Goal: Browse casually

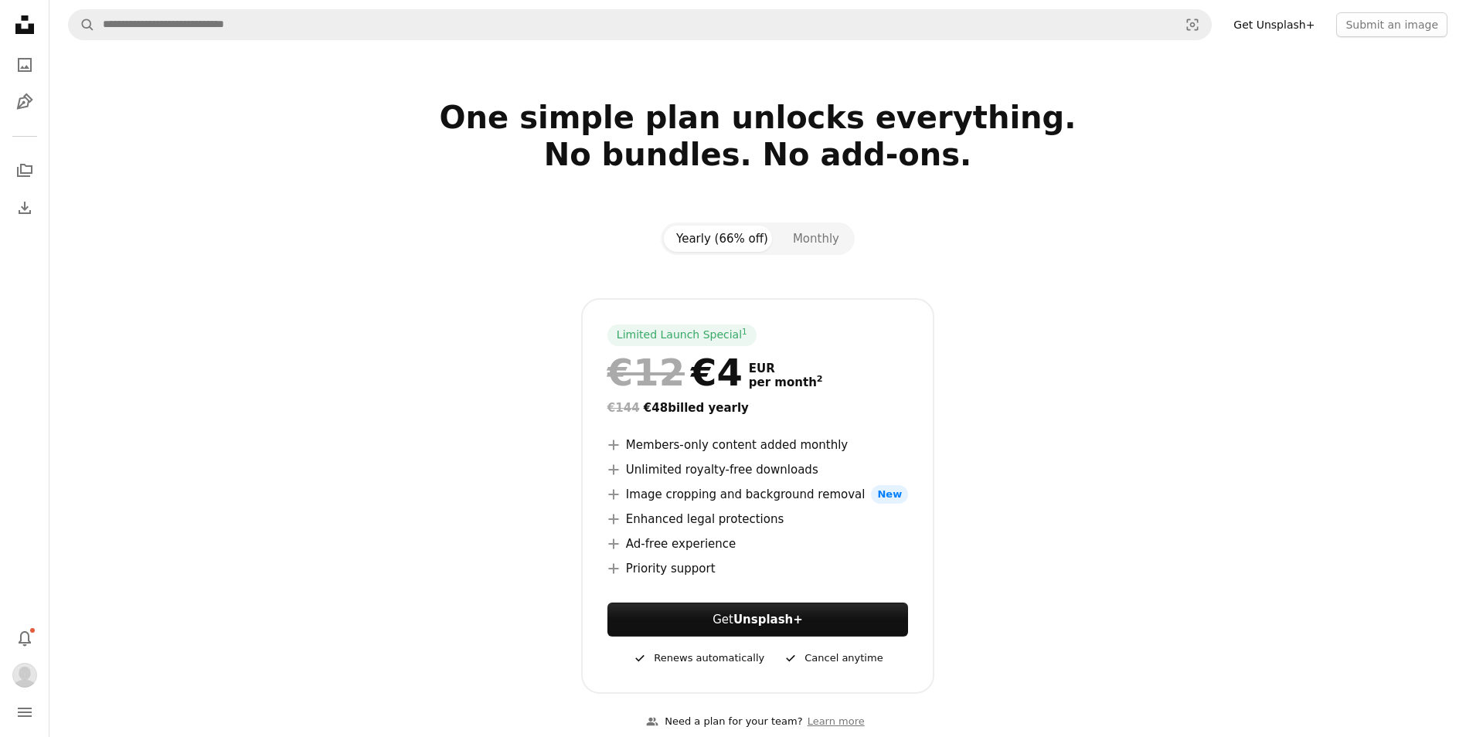
click at [1305, 26] on link "Get Unsplash+" at bounding box center [1274, 24] width 100 height 25
click at [21, 71] on icon "Photos" at bounding box center [25, 65] width 14 height 14
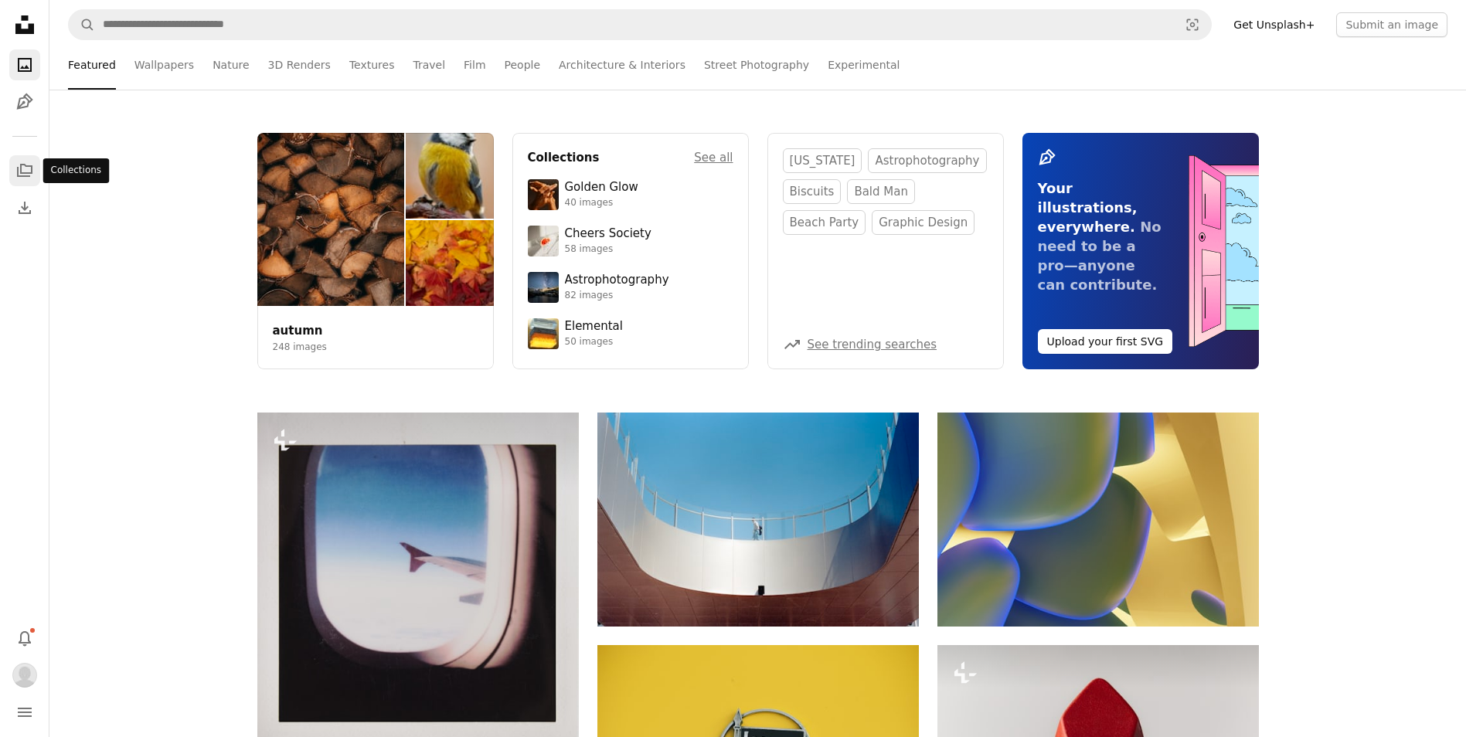
click at [30, 162] on icon "A stack of folders" at bounding box center [24, 171] width 19 height 19
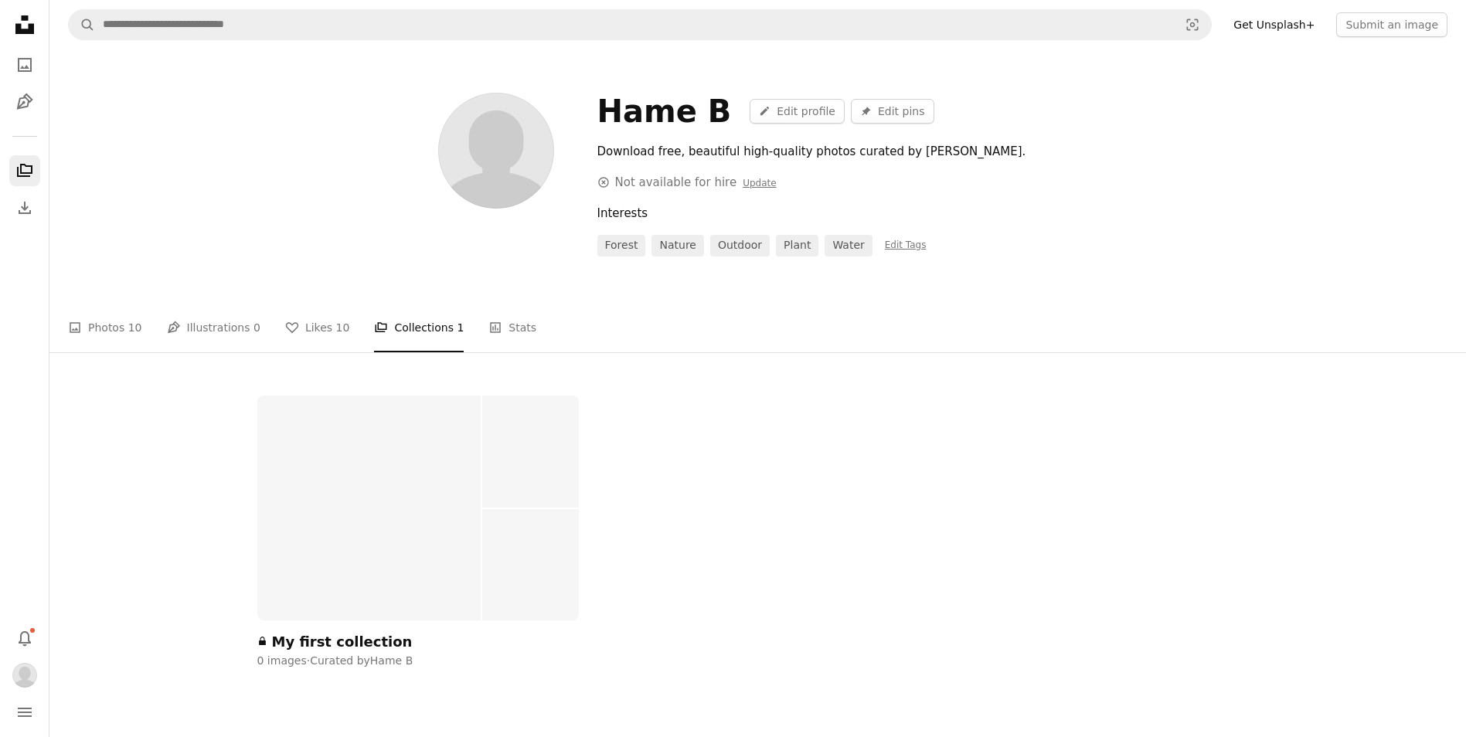
click at [343, 451] on div at bounding box center [369, 508] width 224 height 225
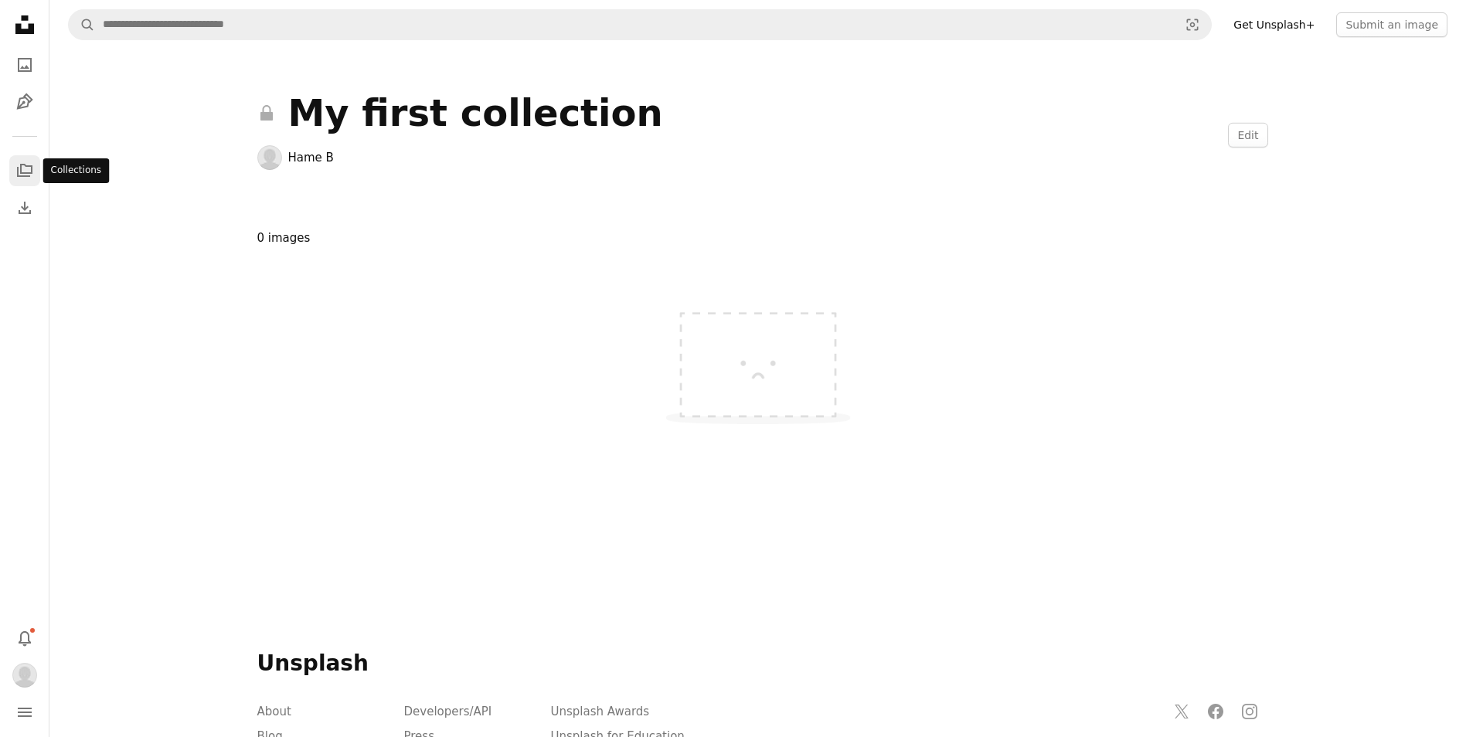
click at [25, 175] on icon "A stack of folders" at bounding box center [24, 171] width 19 height 19
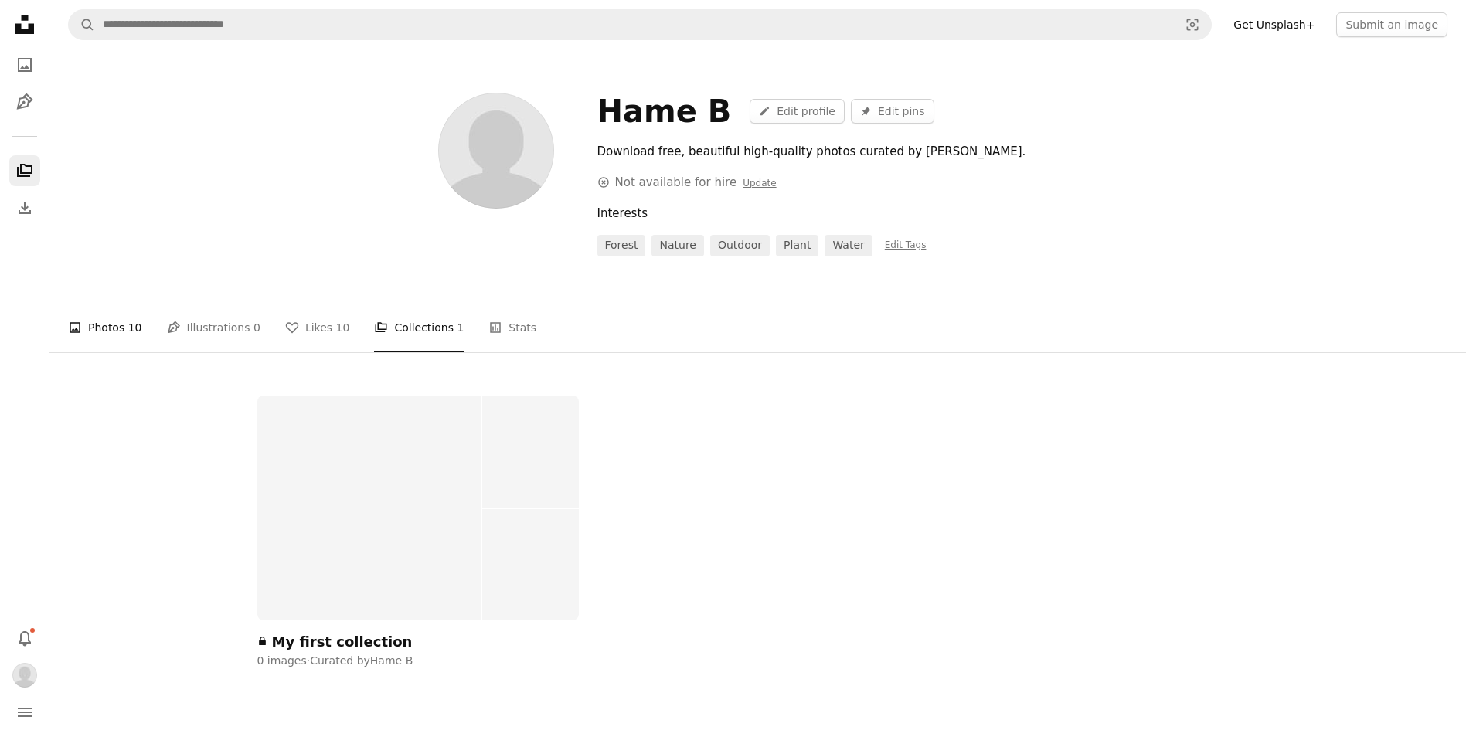
click at [108, 334] on link "A photo Photos 10" at bounding box center [105, 327] width 74 height 49
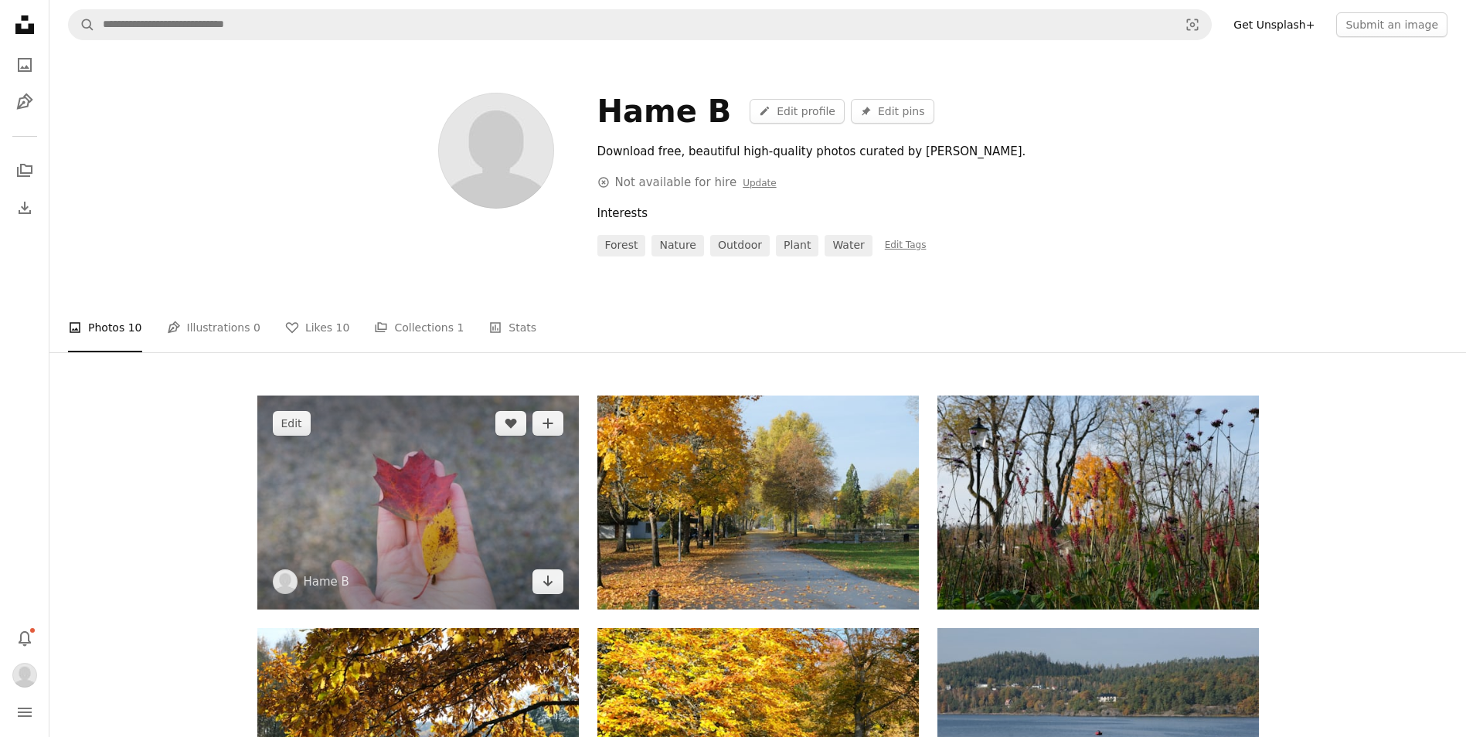
click at [434, 471] on img at bounding box center [418, 503] width 322 height 214
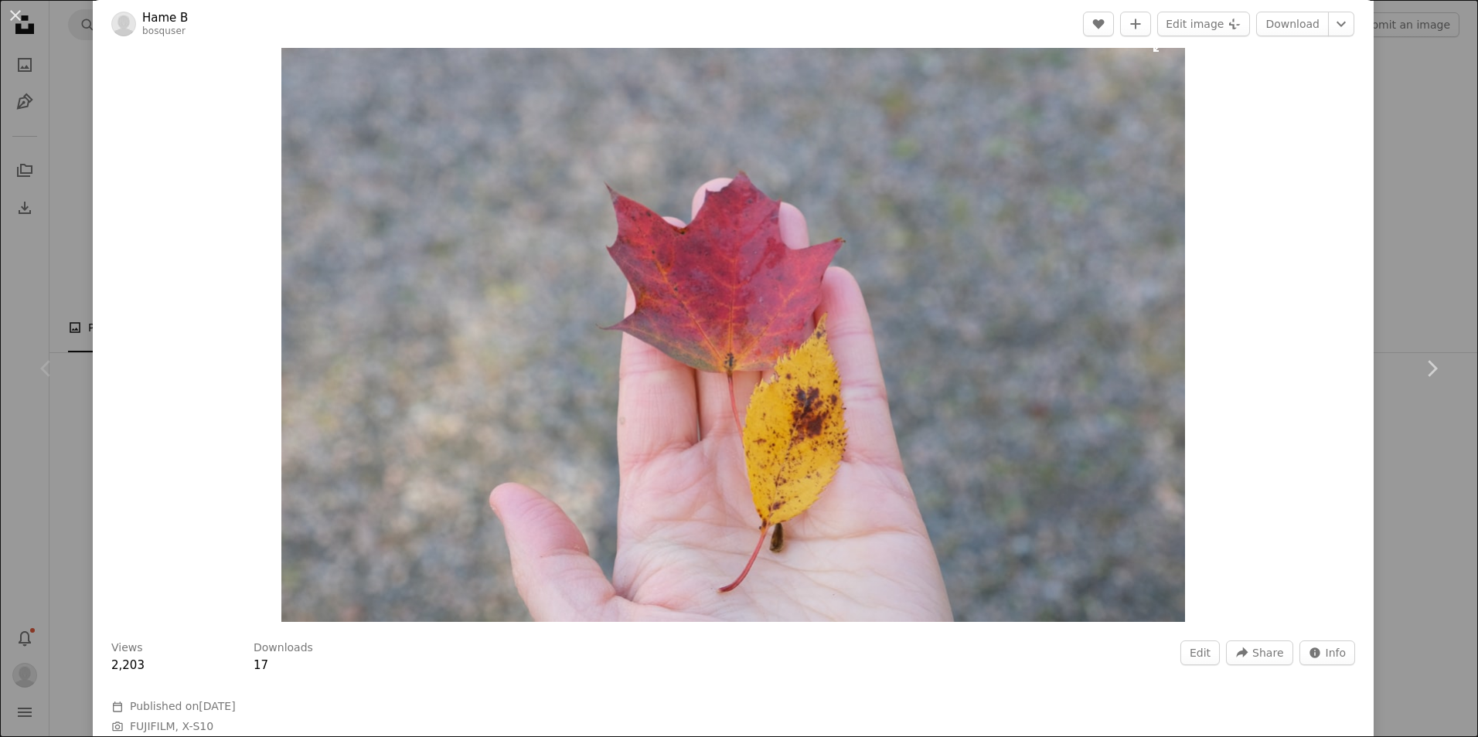
scroll to position [155, 0]
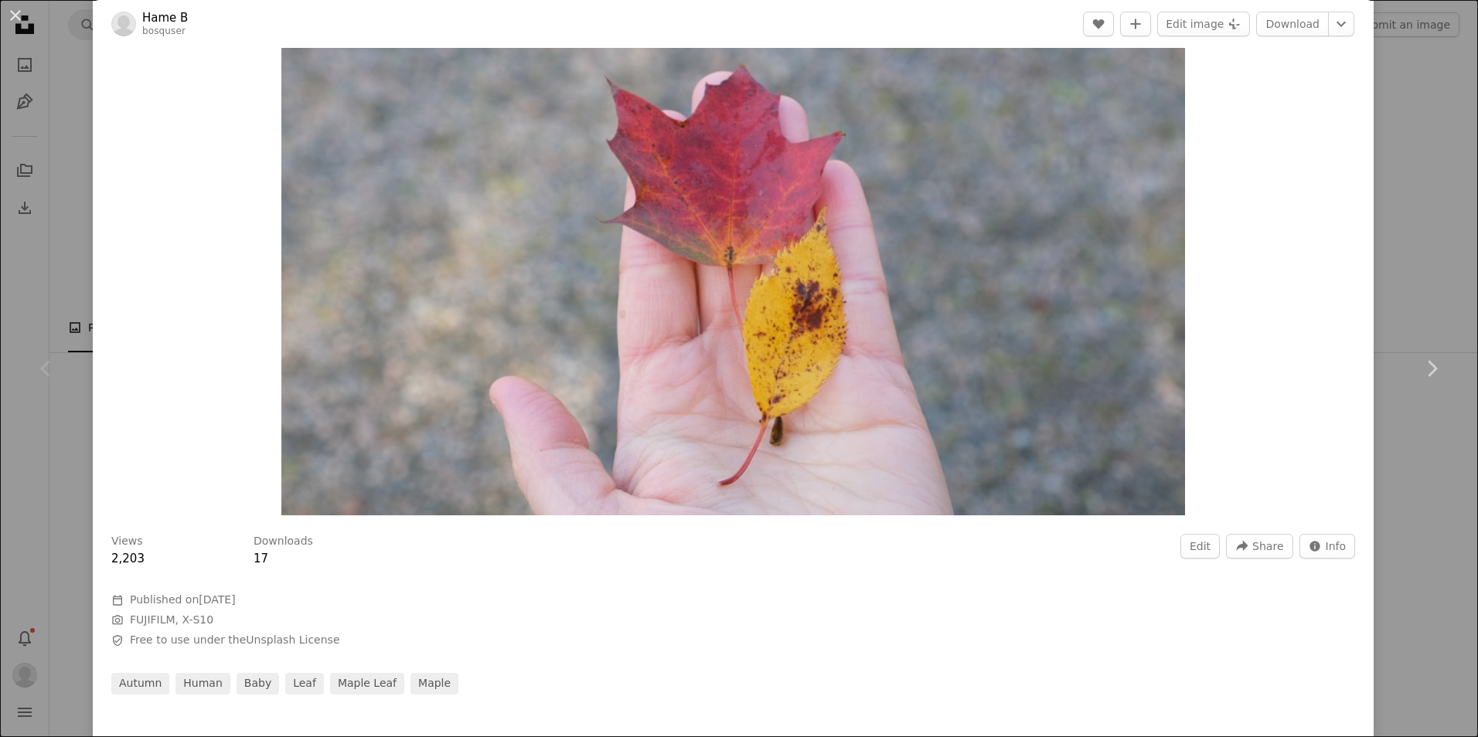
click at [938, 566] on div "Views 2,203 Downloads 17 Edit A forward-right arrow Share Info icon Info" at bounding box center [733, 551] width 1244 height 34
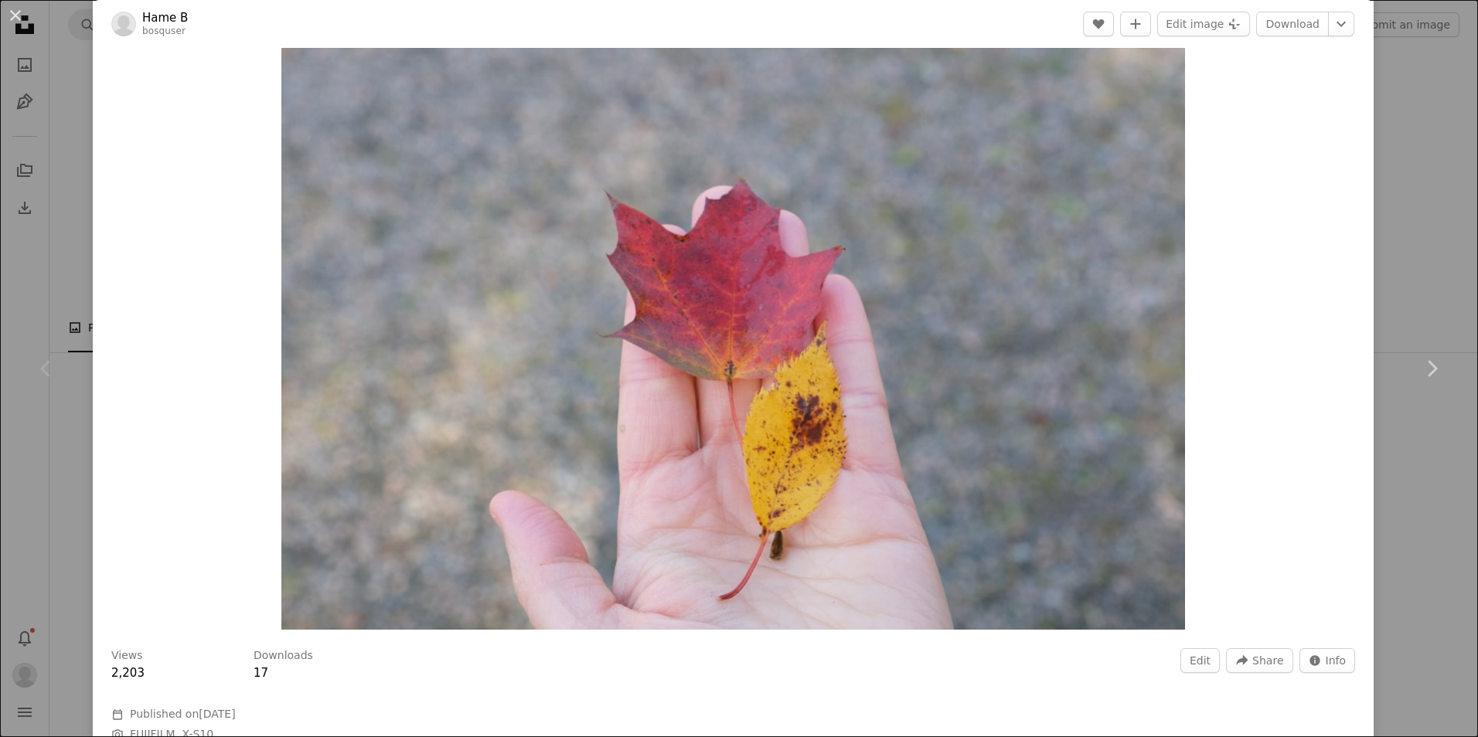
scroll to position [0, 0]
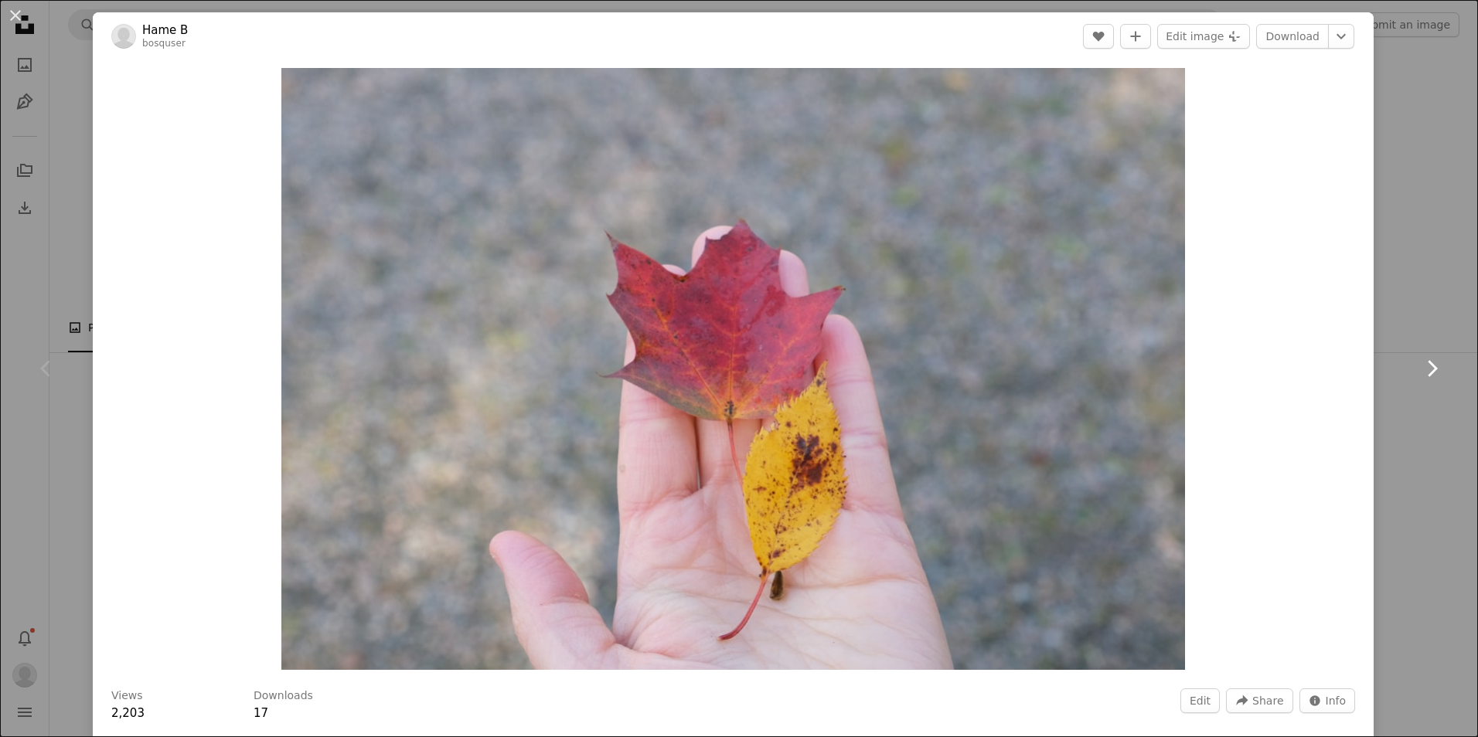
click at [1428, 364] on icon at bounding box center [1433, 368] width 10 height 16
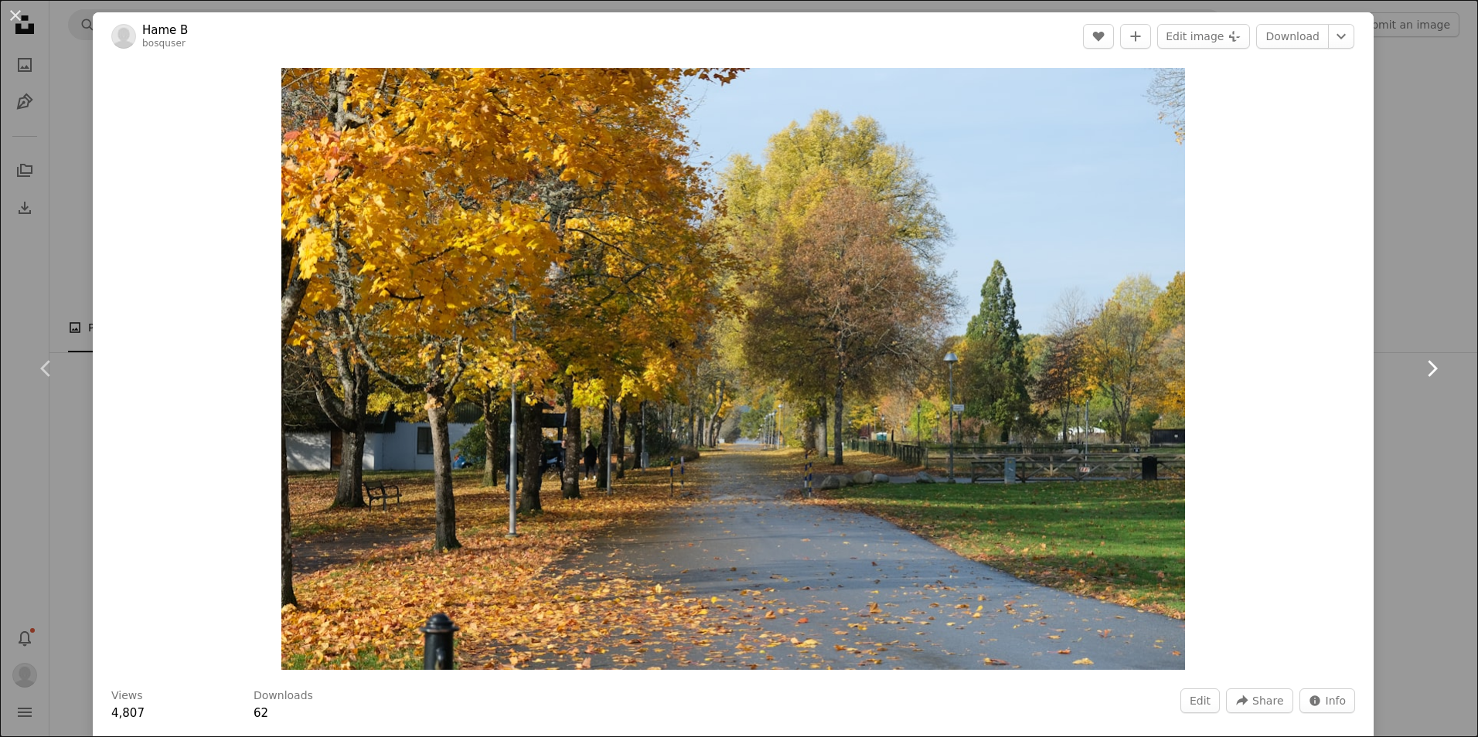
click at [1428, 365] on icon at bounding box center [1433, 368] width 10 height 16
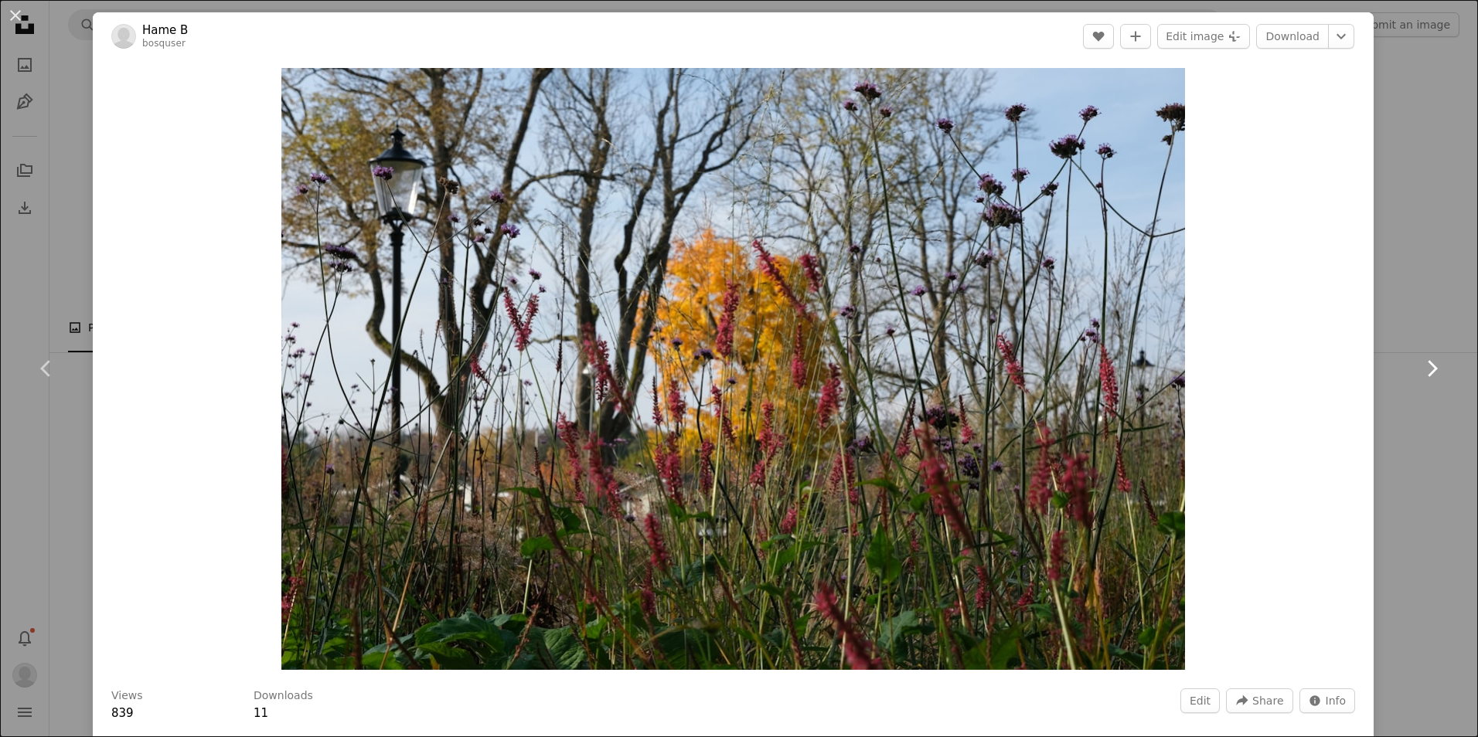
click at [1424, 366] on icon "Chevron right" at bounding box center [1431, 368] width 25 height 25
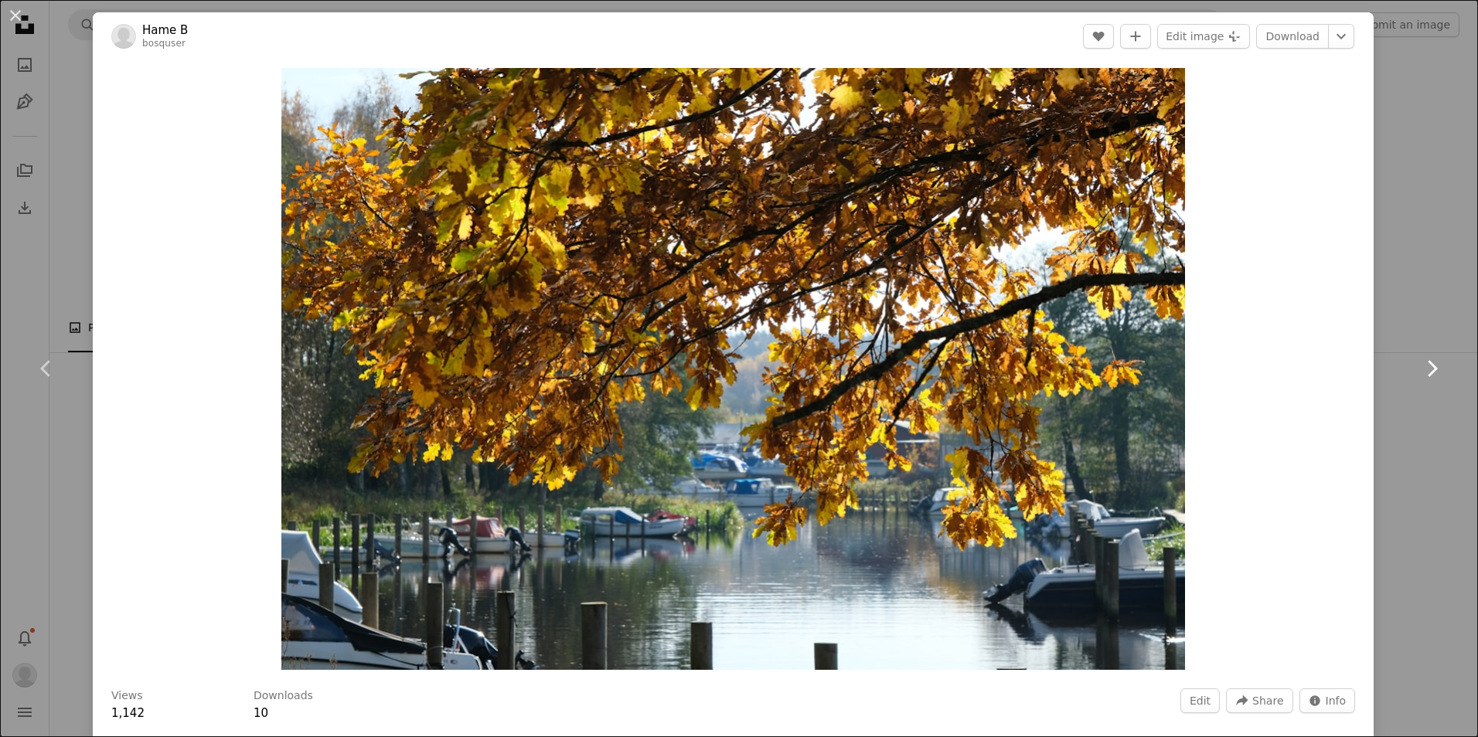
click at [1419, 369] on icon "Chevron right" at bounding box center [1431, 368] width 25 height 25
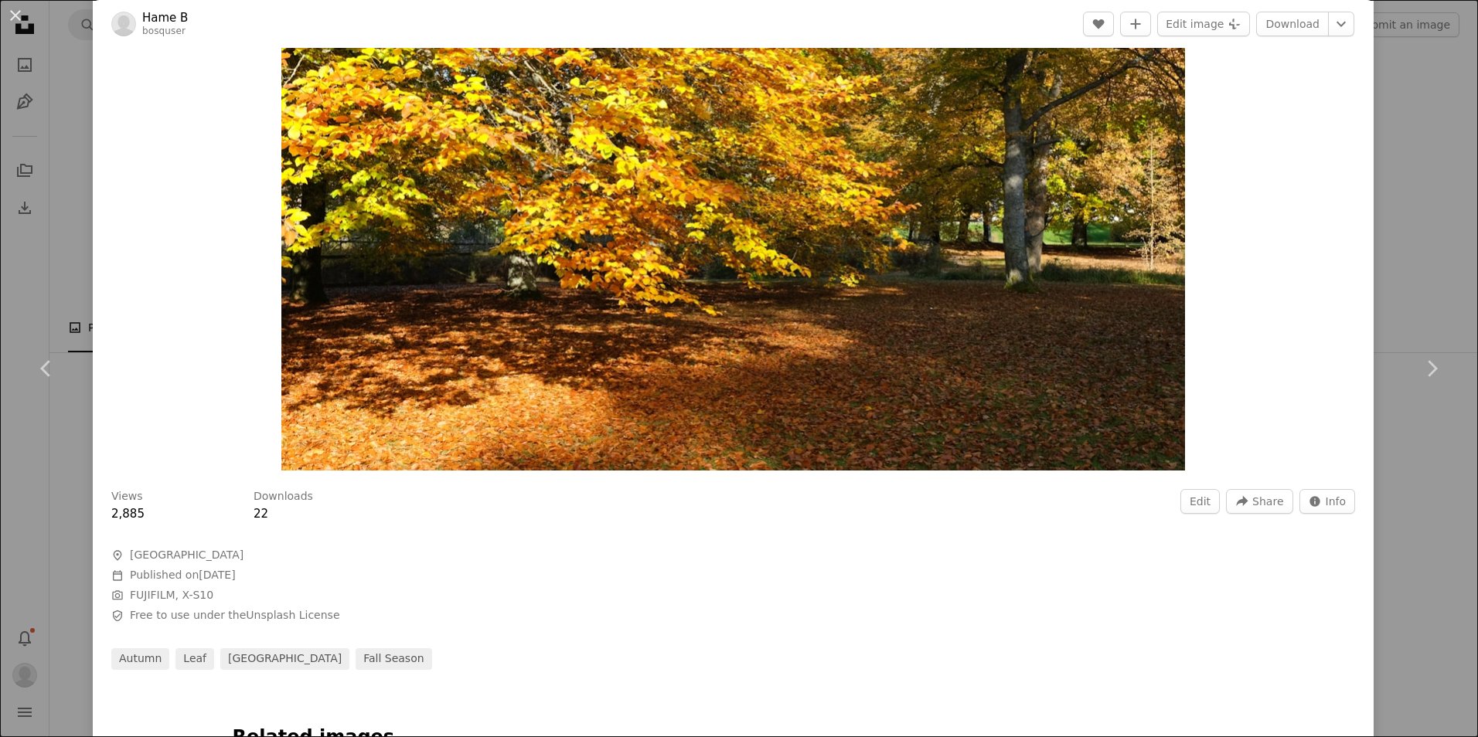
scroll to position [232, 0]
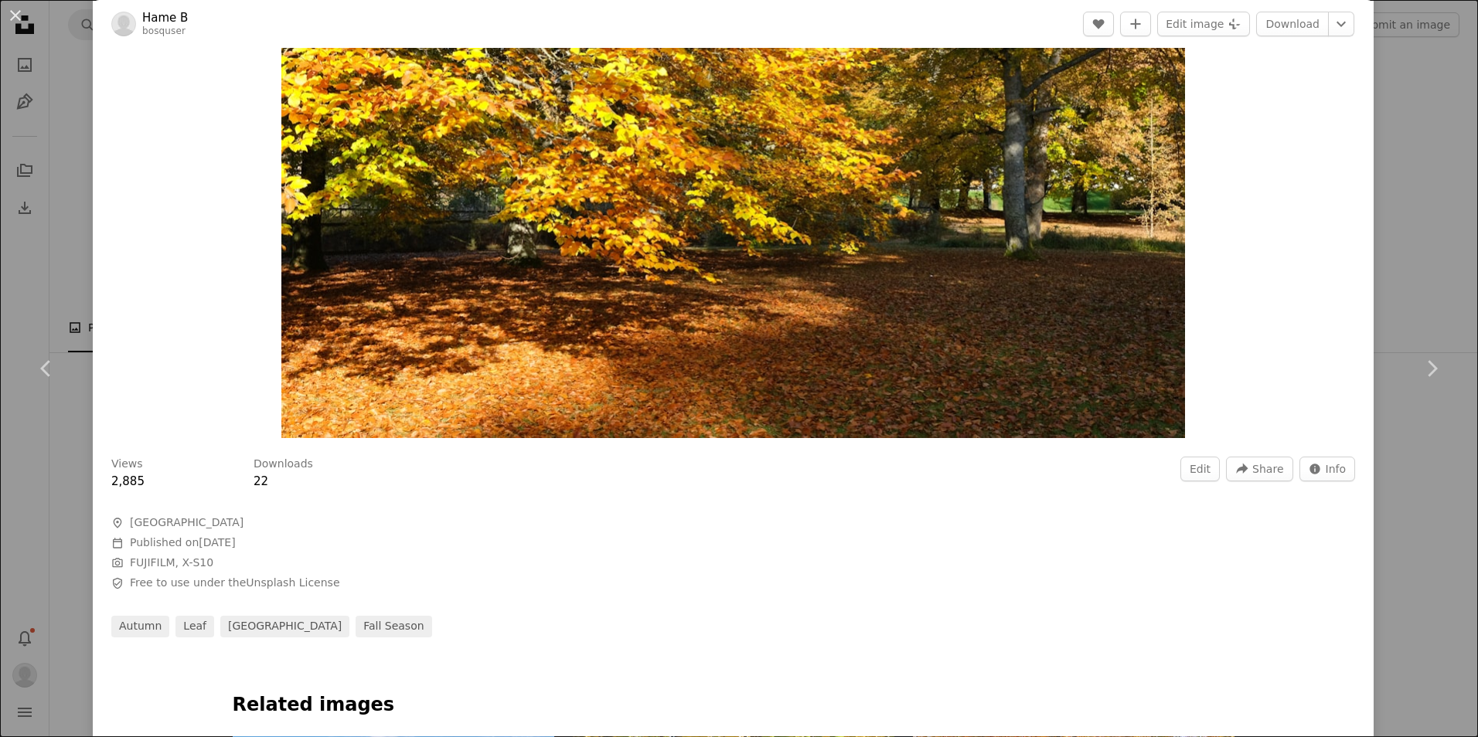
click at [680, 553] on div "Views 2,885 Downloads 22 Edit A forward-right arrow Share Info icon Info A map …" at bounding box center [733, 542] width 1281 height 192
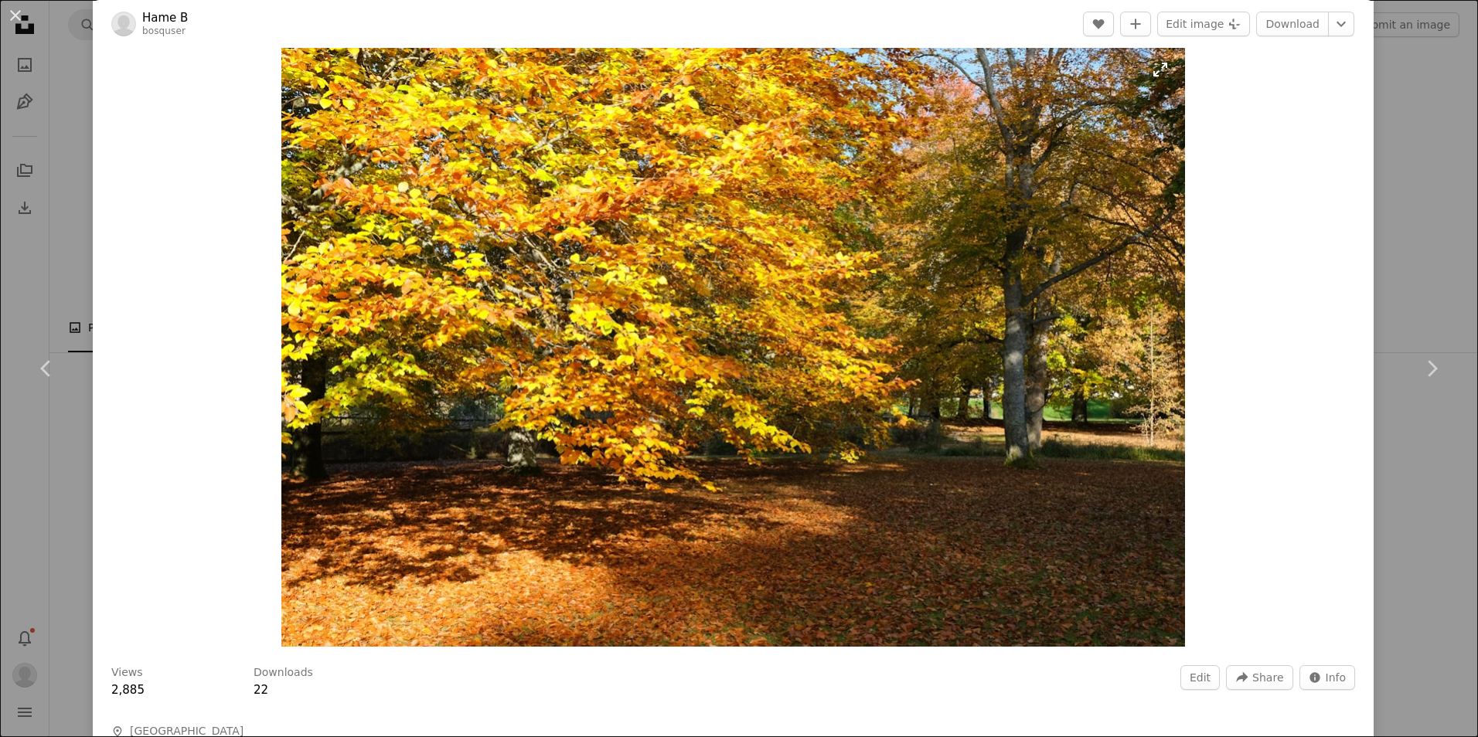
scroll to position [0, 0]
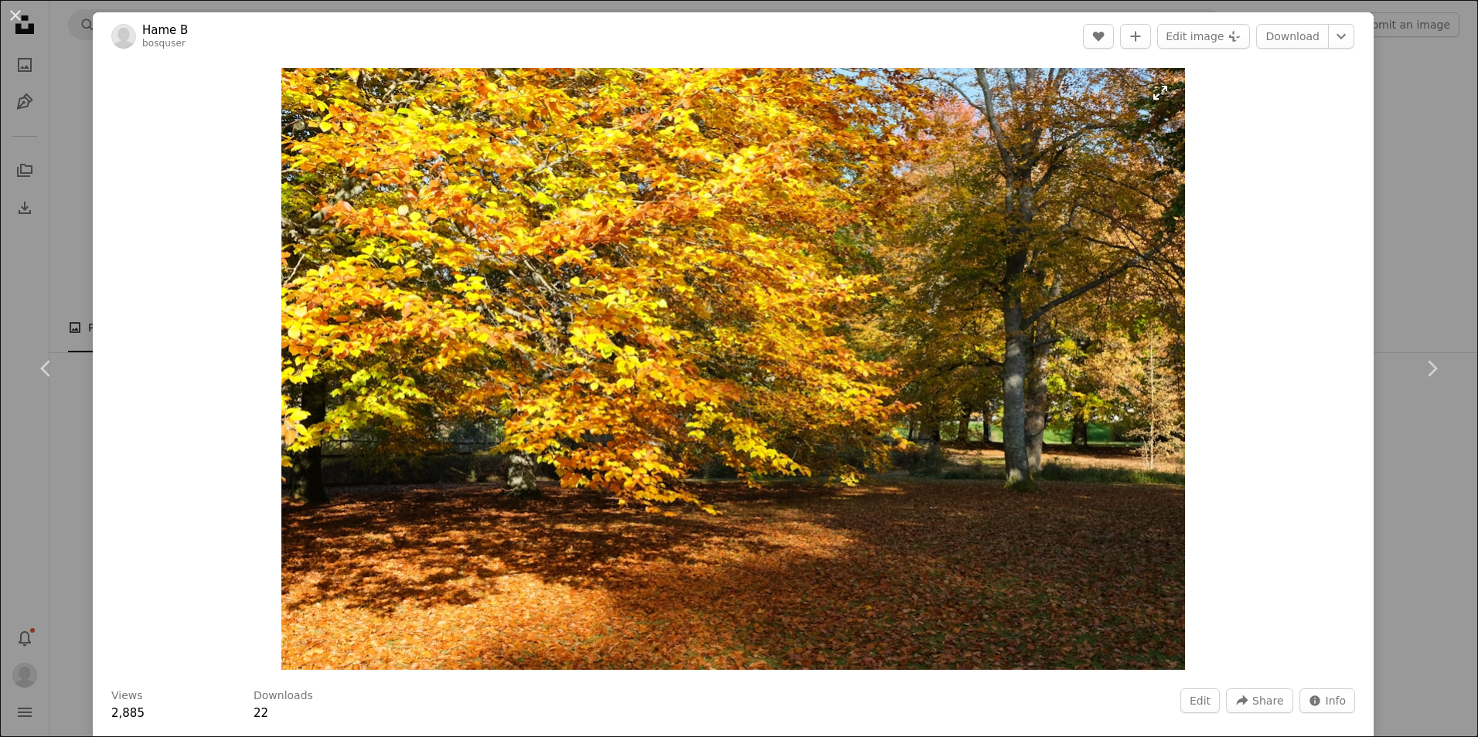
click at [768, 292] on img "Zoom in on this image" at bounding box center [733, 369] width 904 height 602
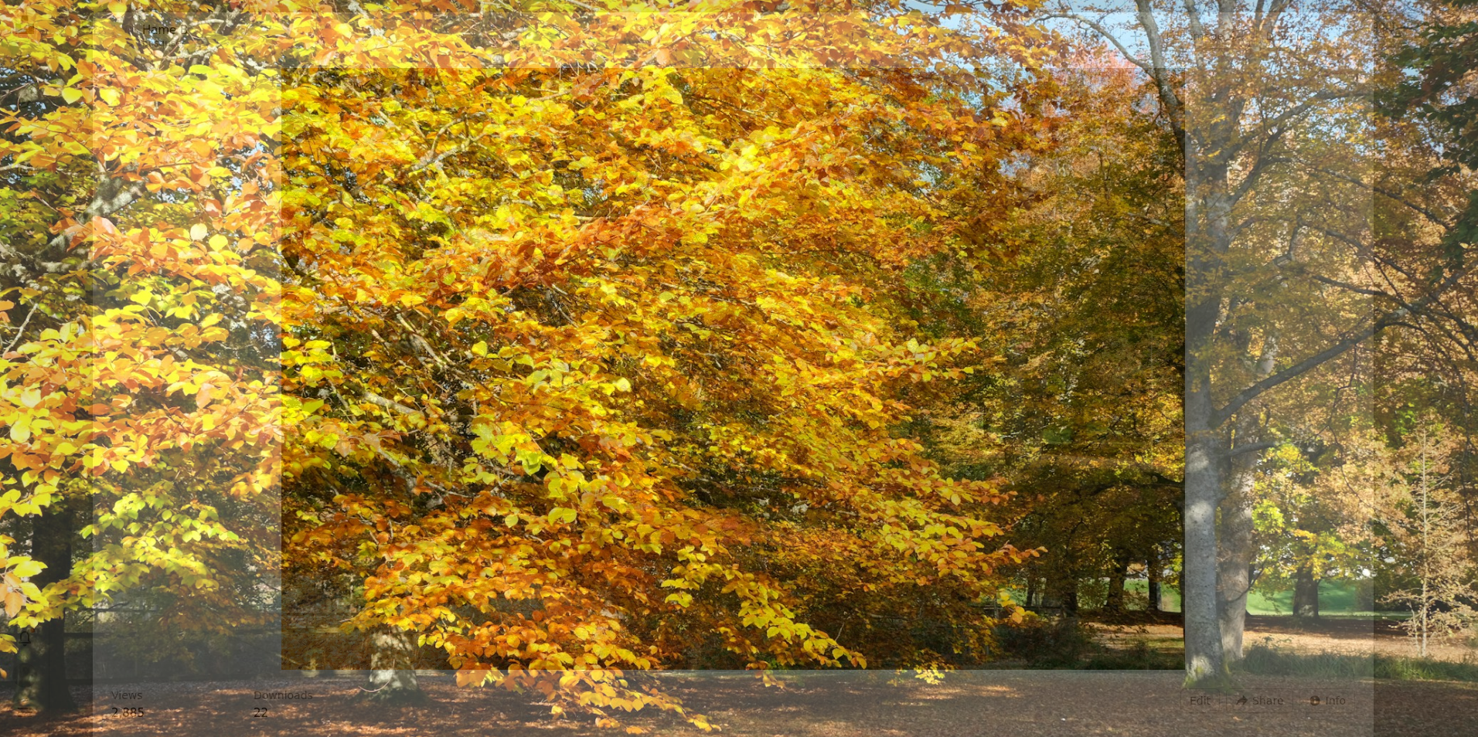
scroll to position [117, 0]
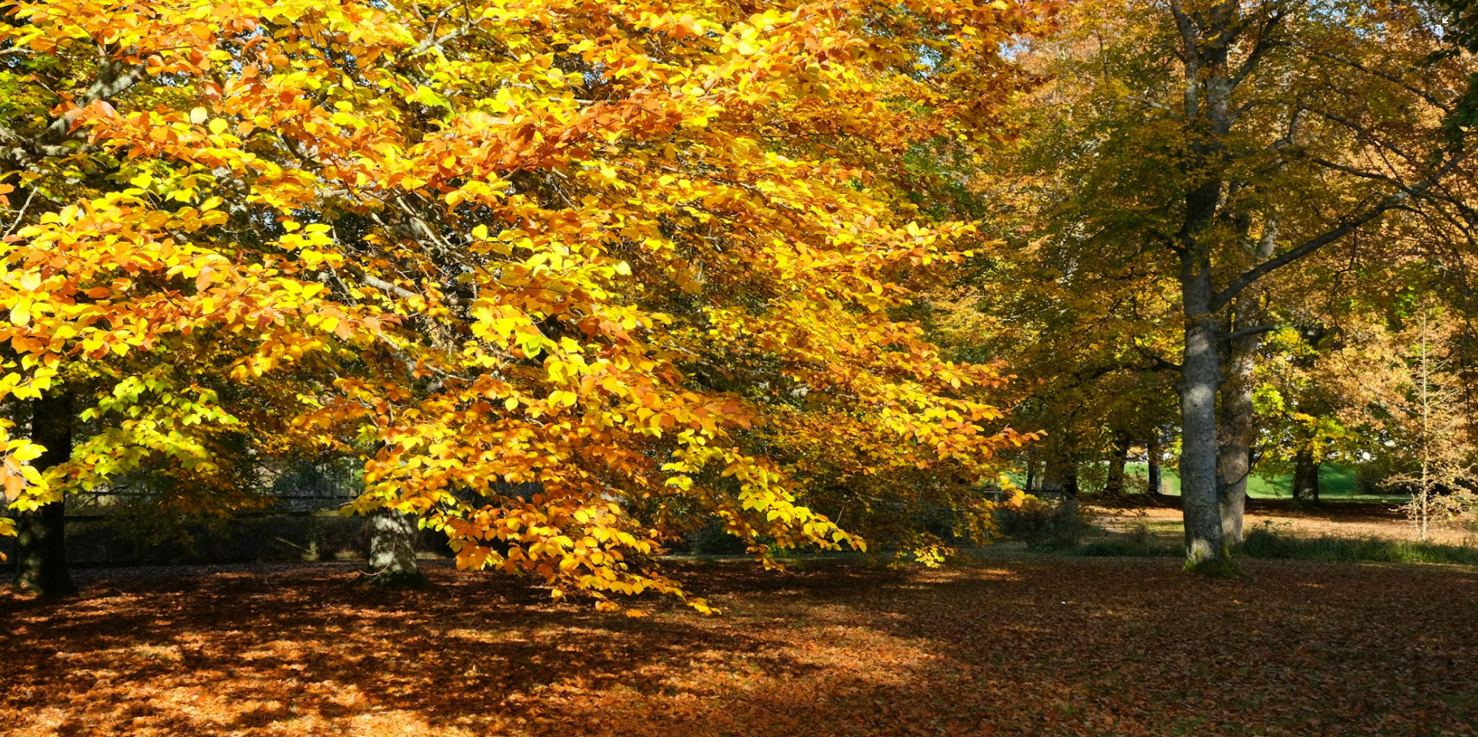
click at [766, 296] on img "Zoom out on this image" at bounding box center [738, 376] width 1479 height 986
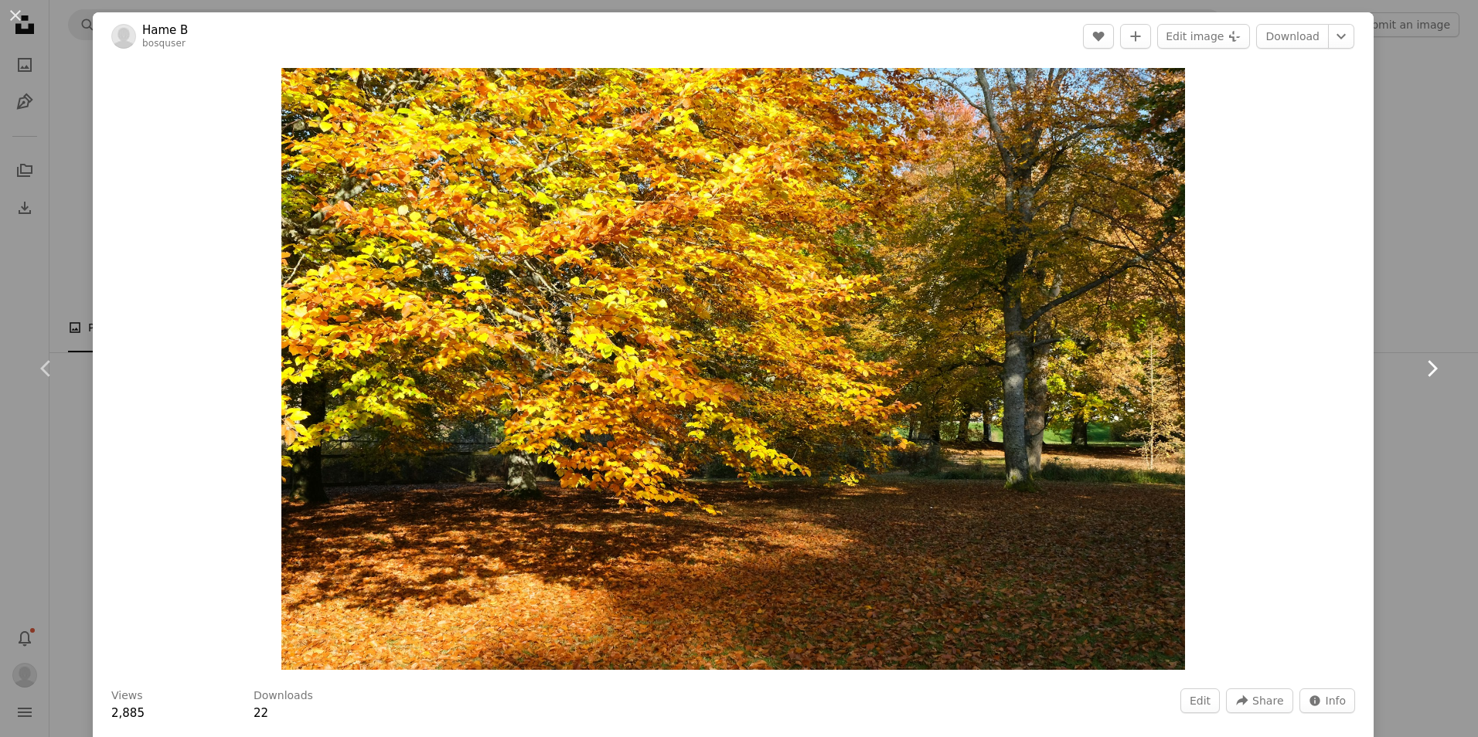
click at [1426, 366] on icon "Chevron right" at bounding box center [1431, 368] width 25 height 25
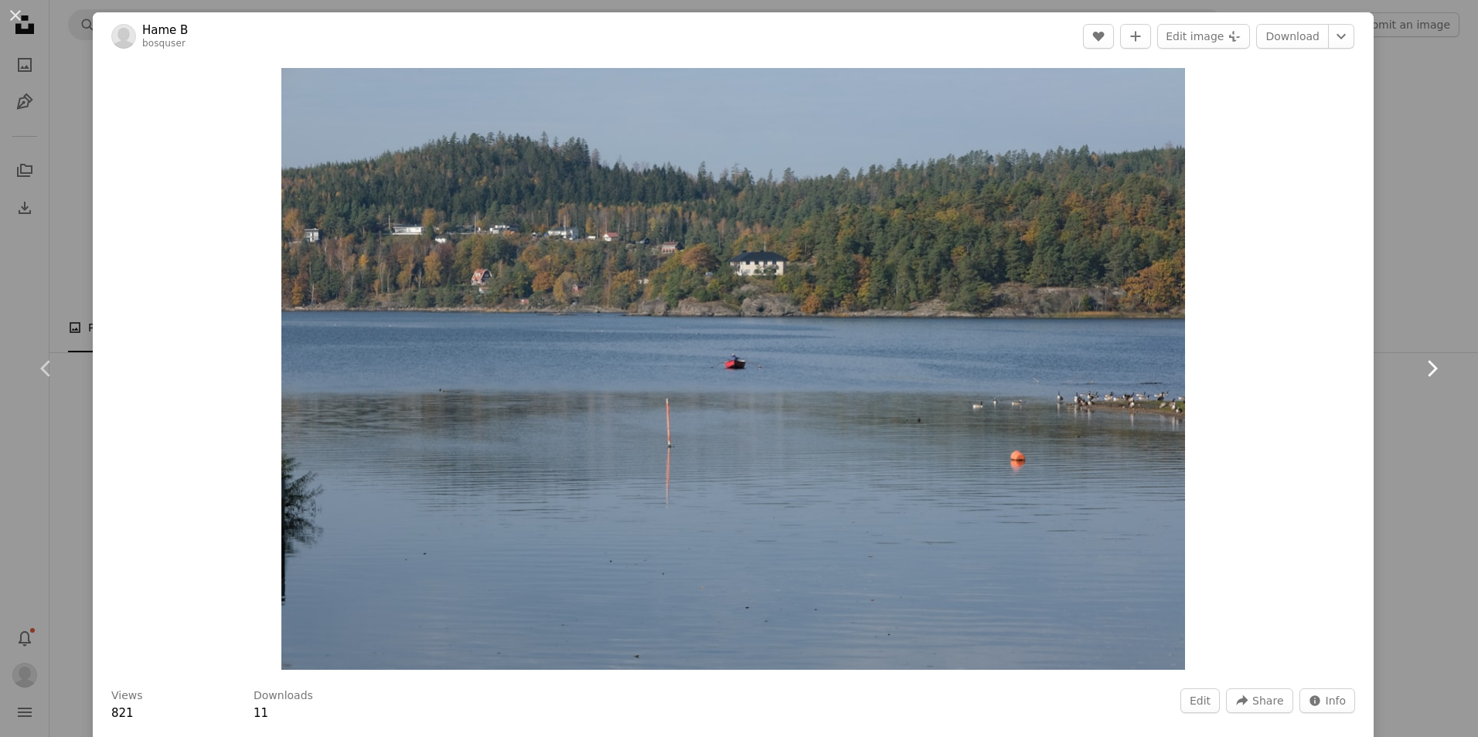
click at [1428, 364] on icon at bounding box center [1433, 368] width 10 height 16
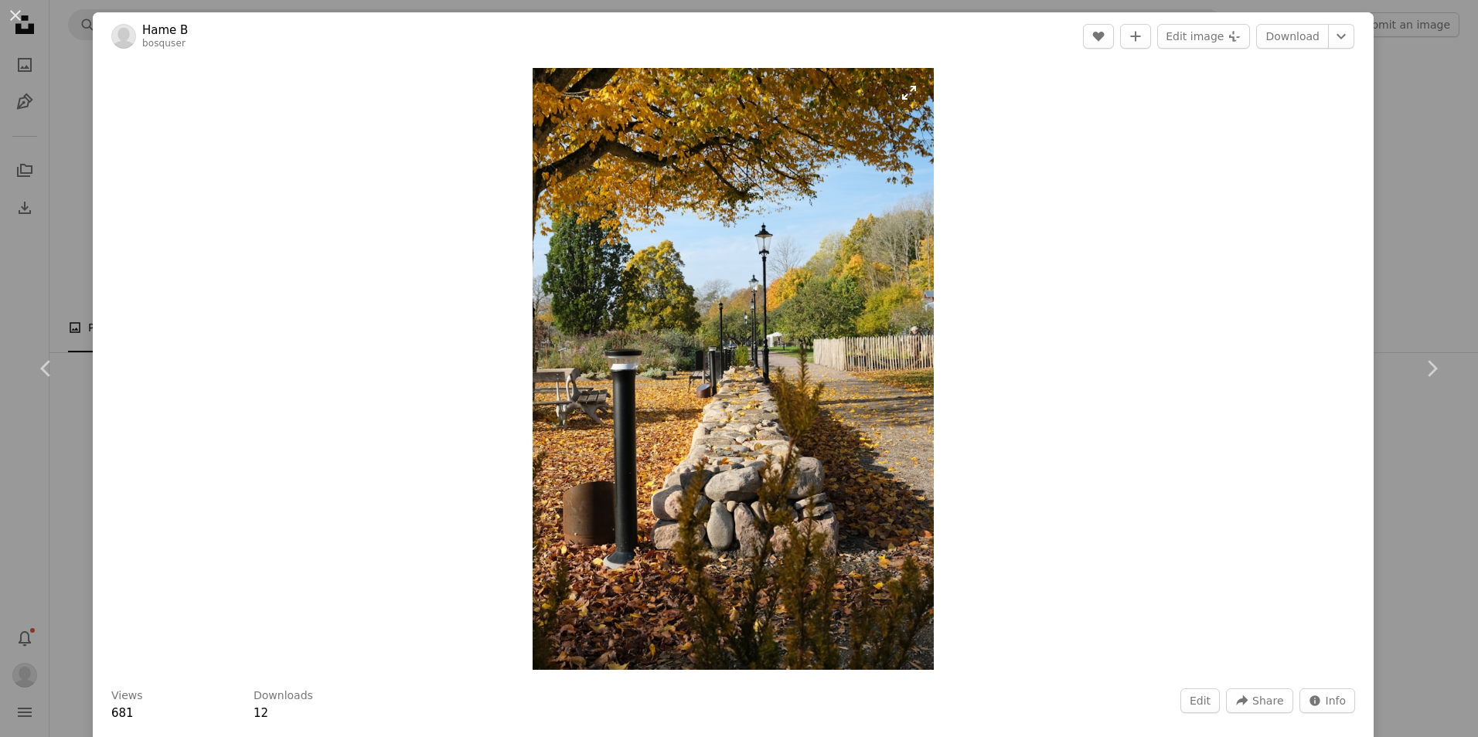
click at [744, 374] on img "Zoom in on this image" at bounding box center [733, 369] width 401 height 602
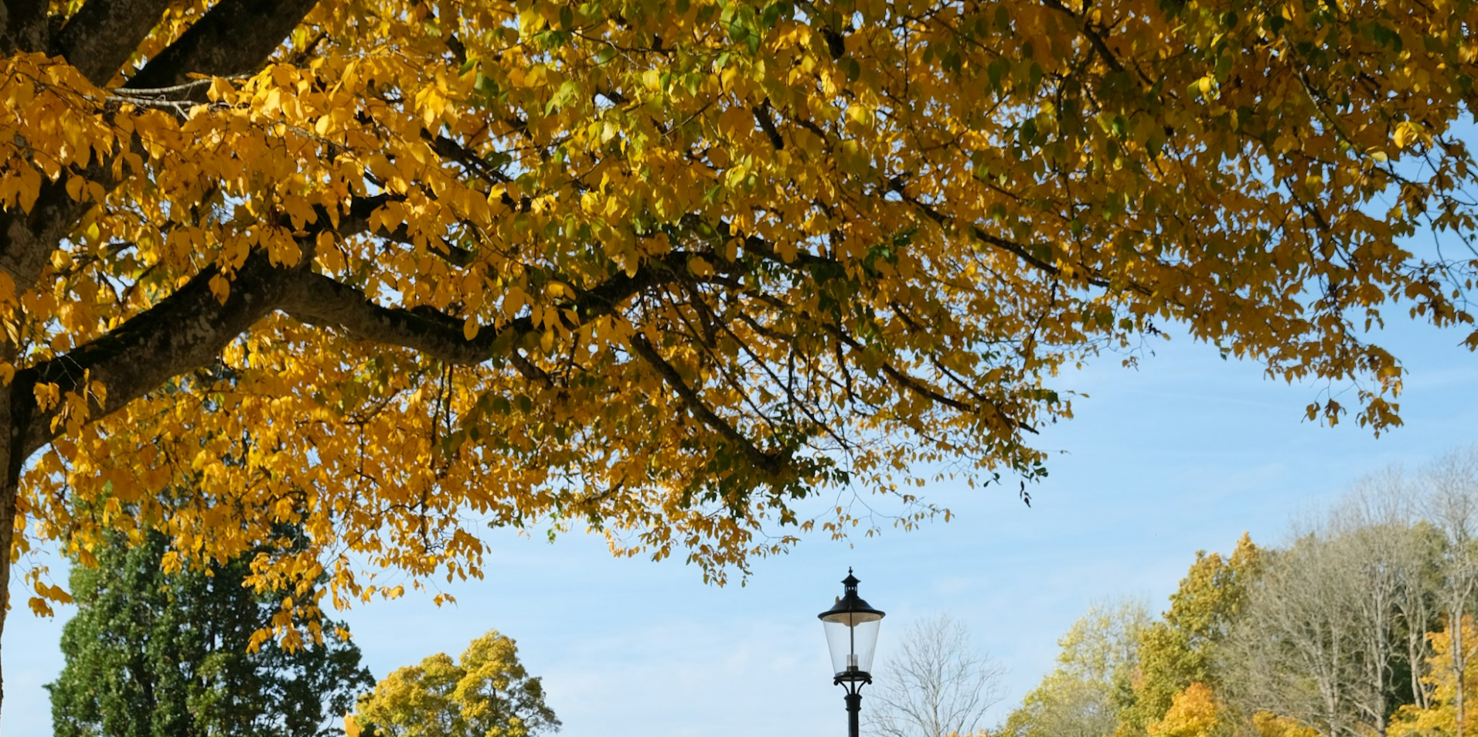
scroll to position [723, 0]
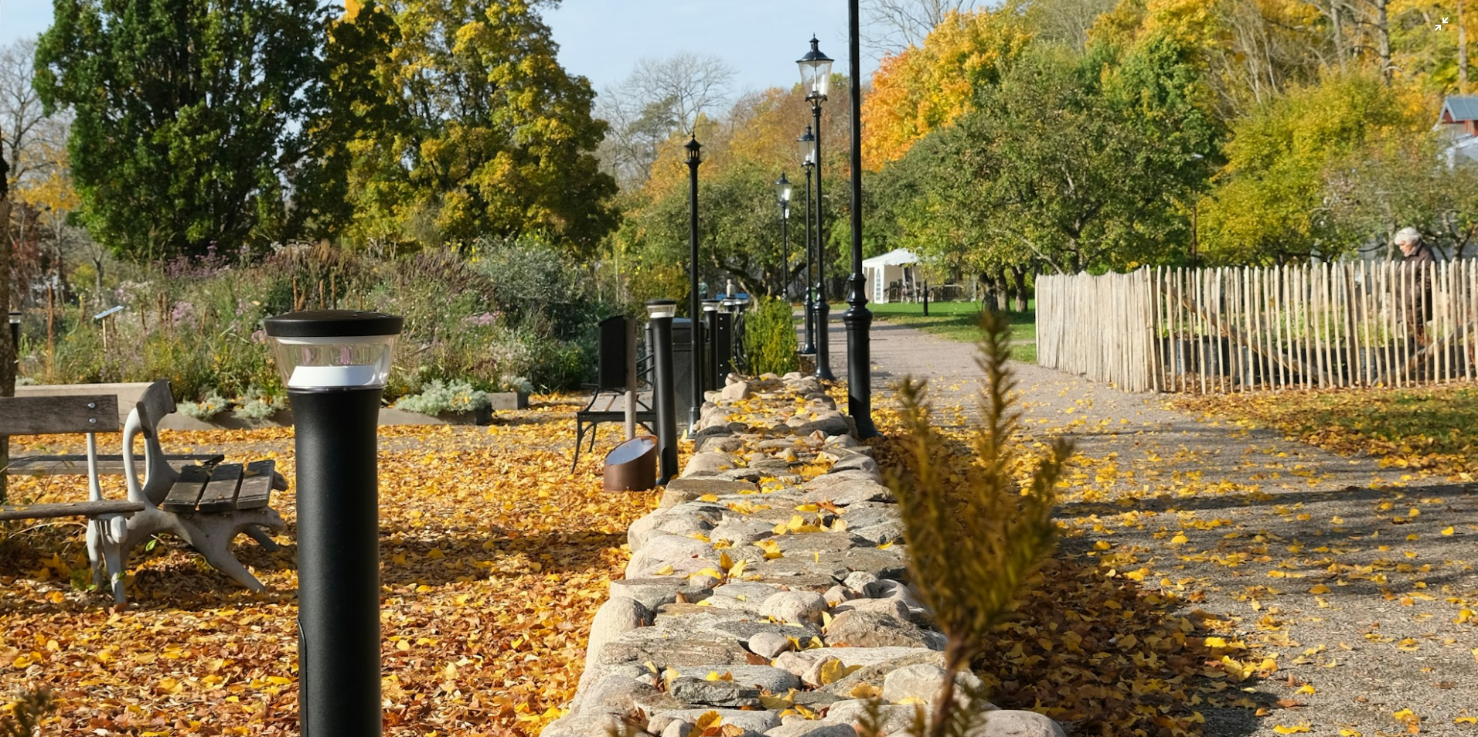
click at [792, 532] on img "Zoom out on this image" at bounding box center [738, 385] width 1479 height 2219
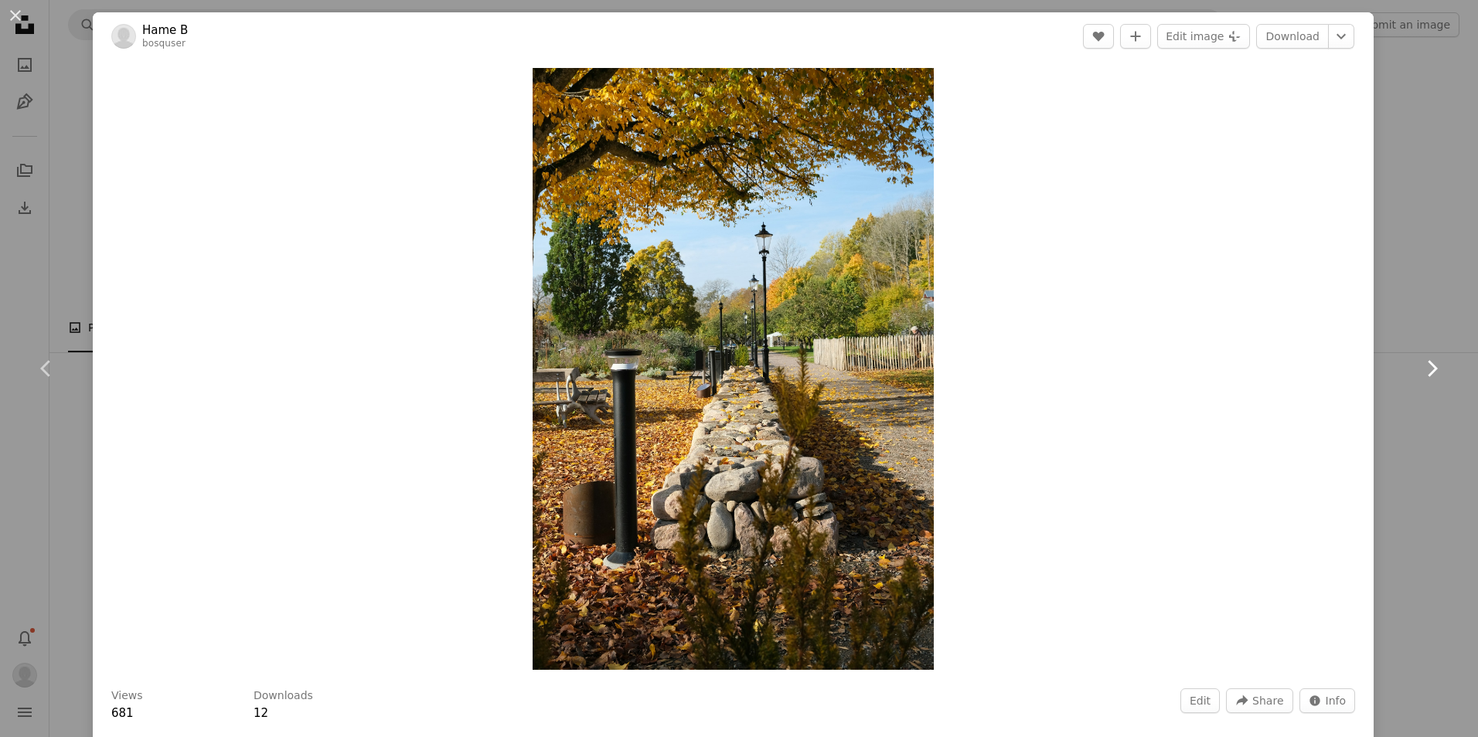
click at [1428, 370] on icon at bounding box center [1433, 368] width 10 height 16
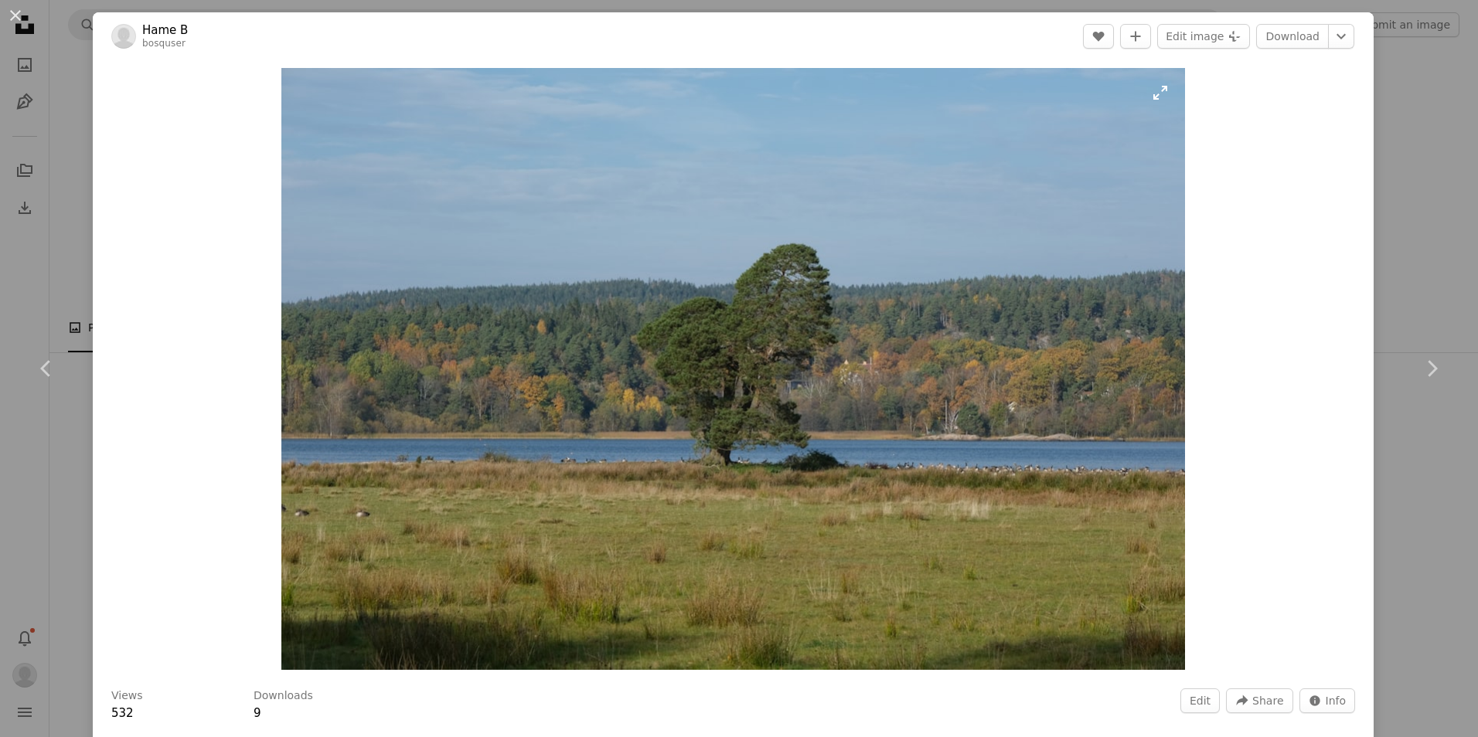
click at [740, 348] on img "Zoom in on this image" at bounding box center [733, 369] width 904 height 602
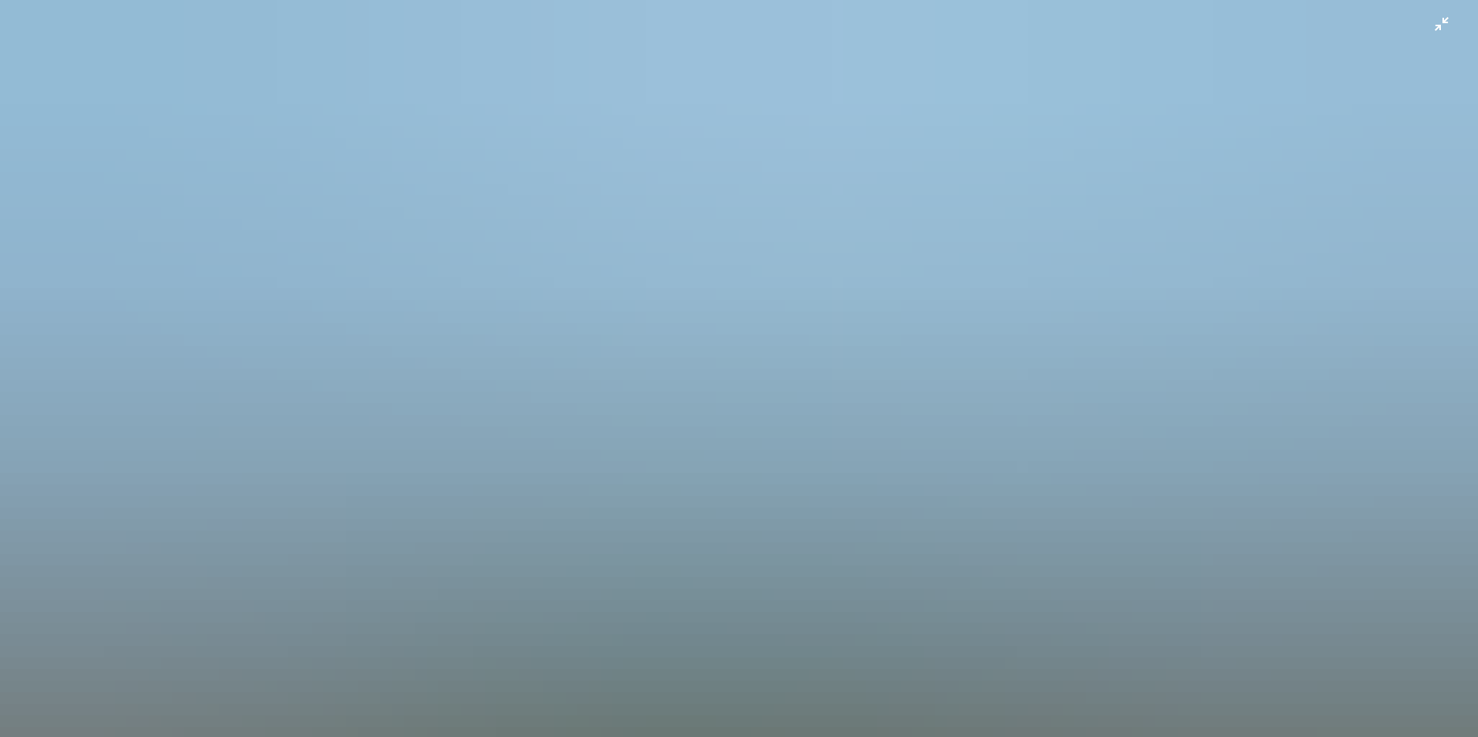
scroll to position [117, 0]
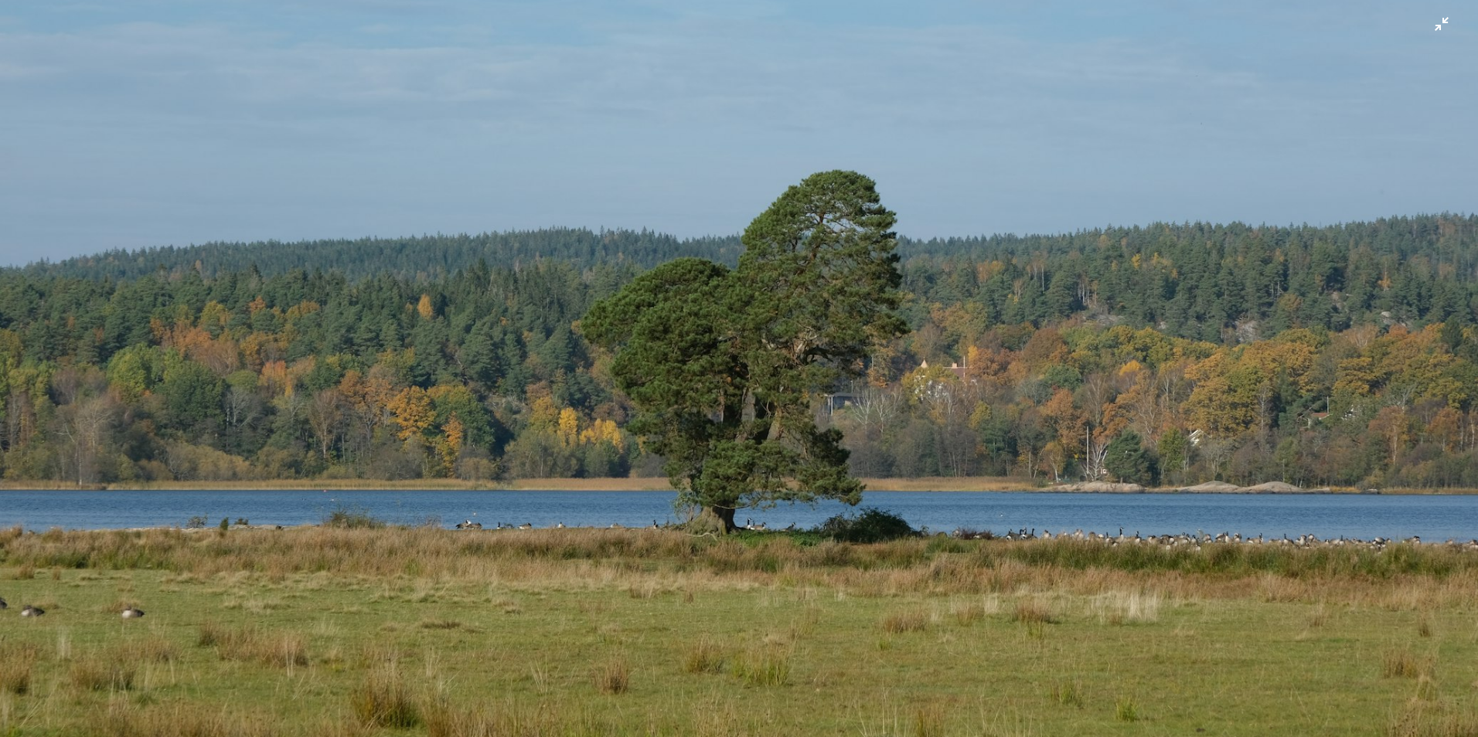
click at [734, 348] on img "Zoom out on this image" at bounding box center [738, 376] width 1479 height 986
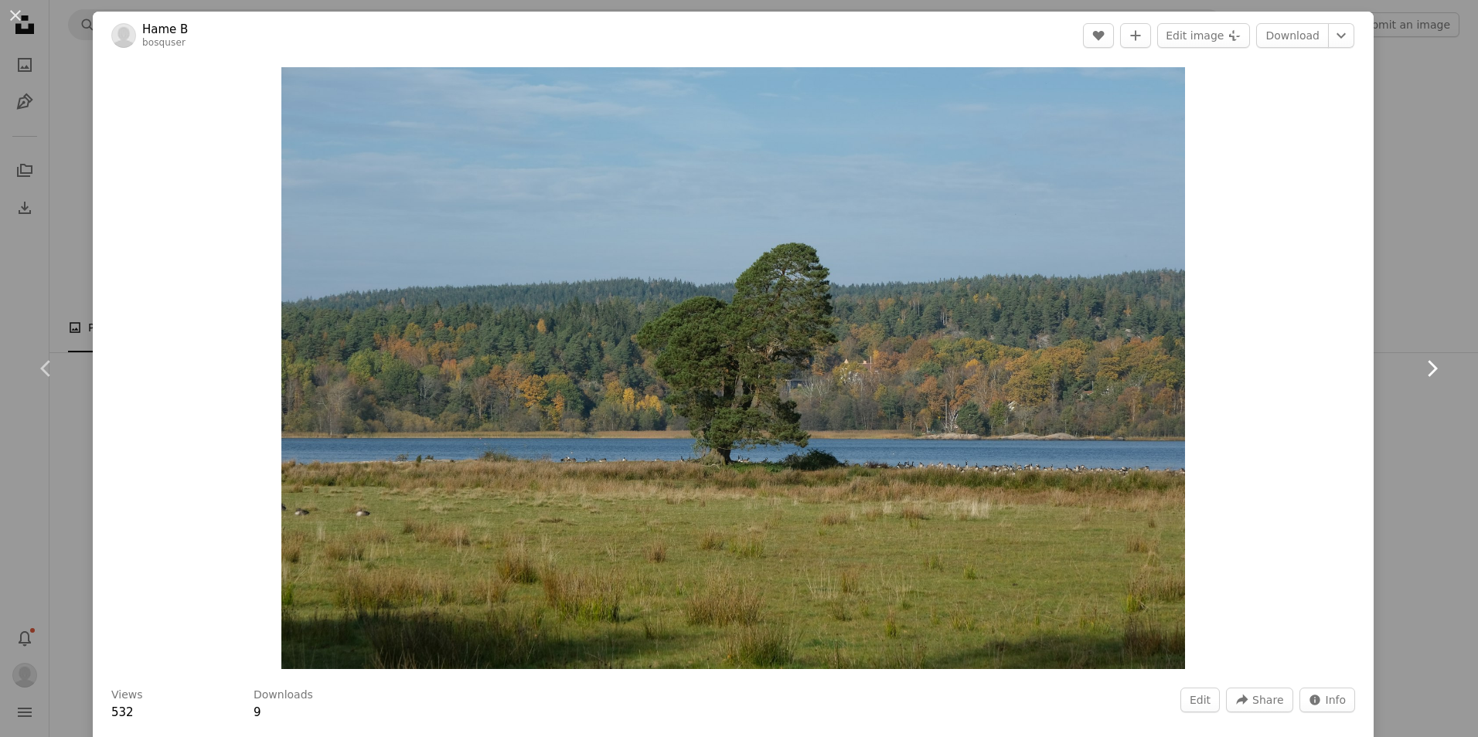
scroll to position [0, 0]
click at [1425, 366] on icon "Chevron right" at bounding box center [1431, 368] width 25 height 25
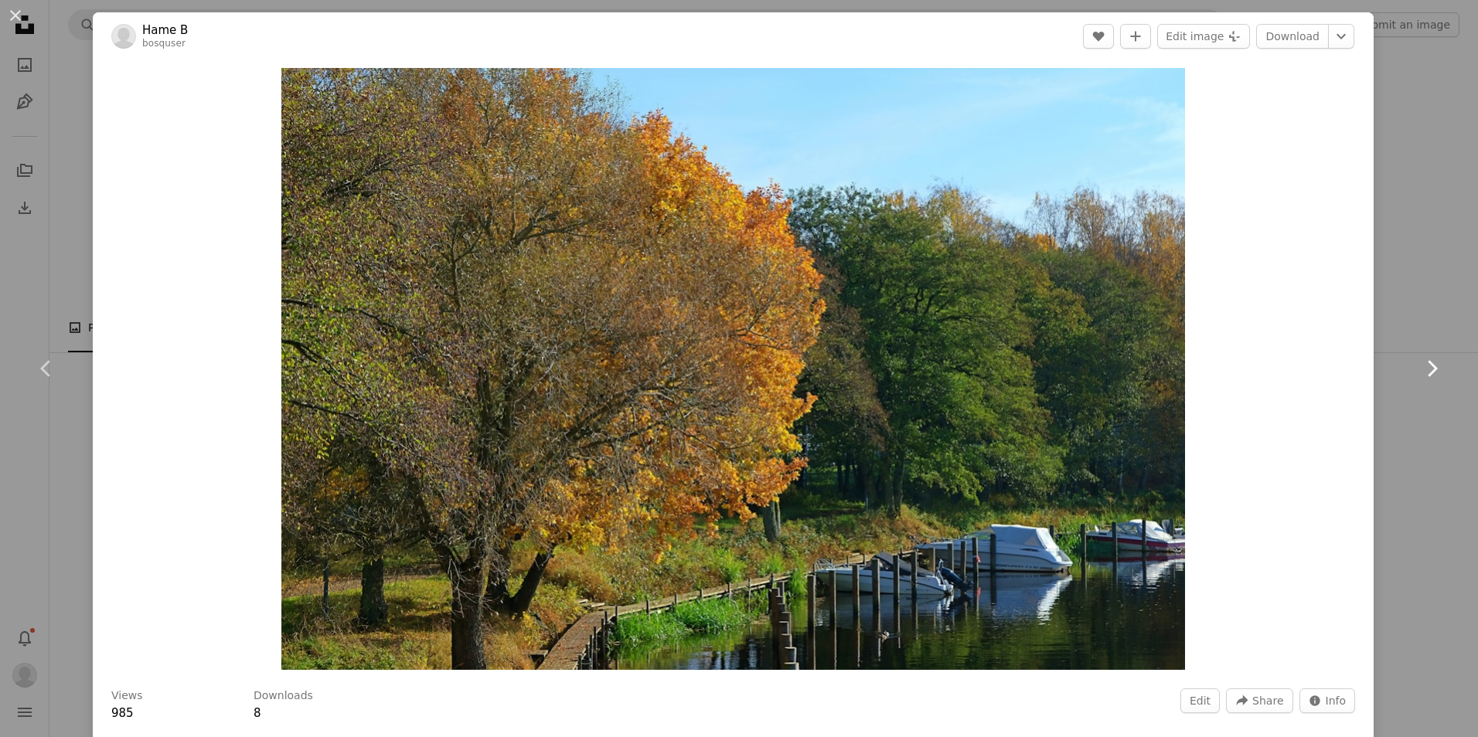
click at [1420, 360] on icon "Chevron right" at bounding box center [1431, 368] width 25 height 25
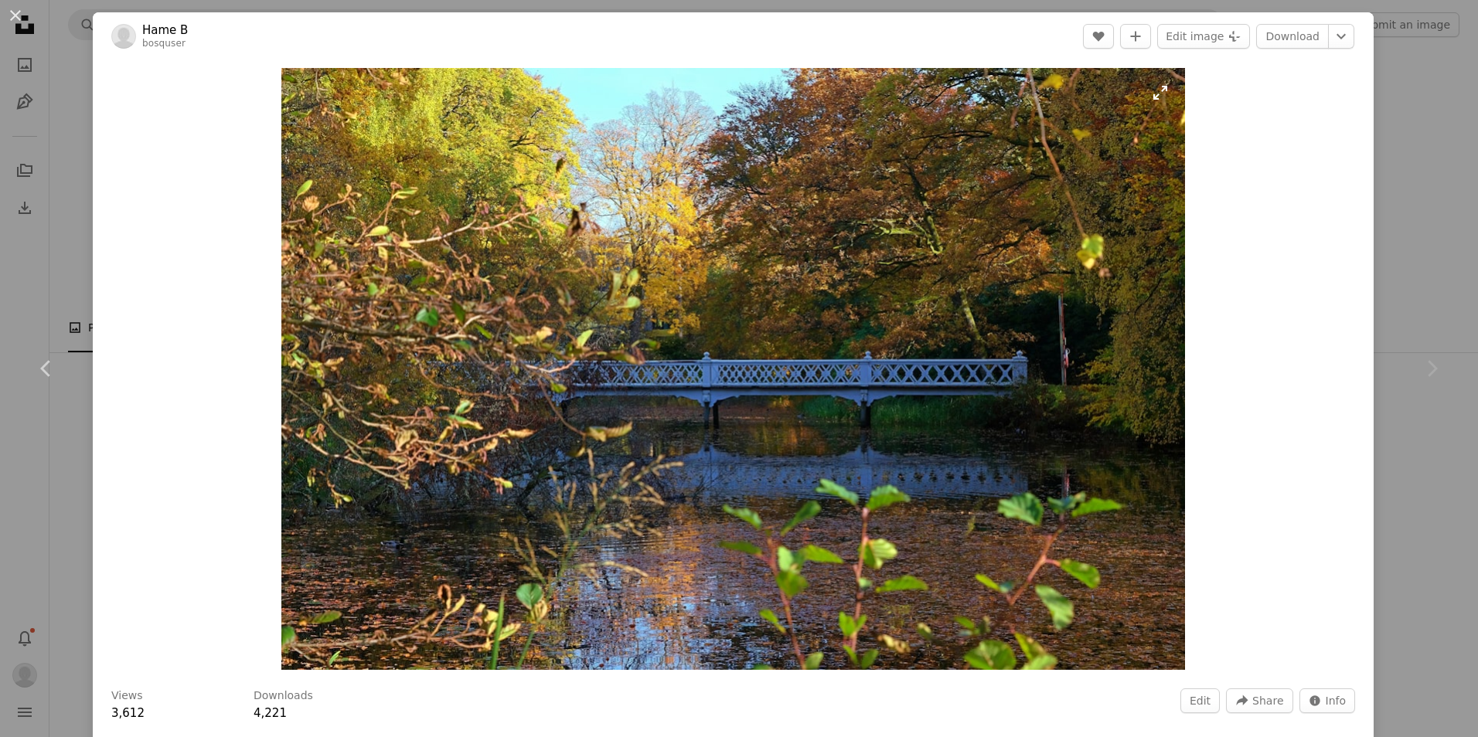
click at [798, 380] on img "Zoom in on this image" at bounding box center [733, 369] width 904 height 602
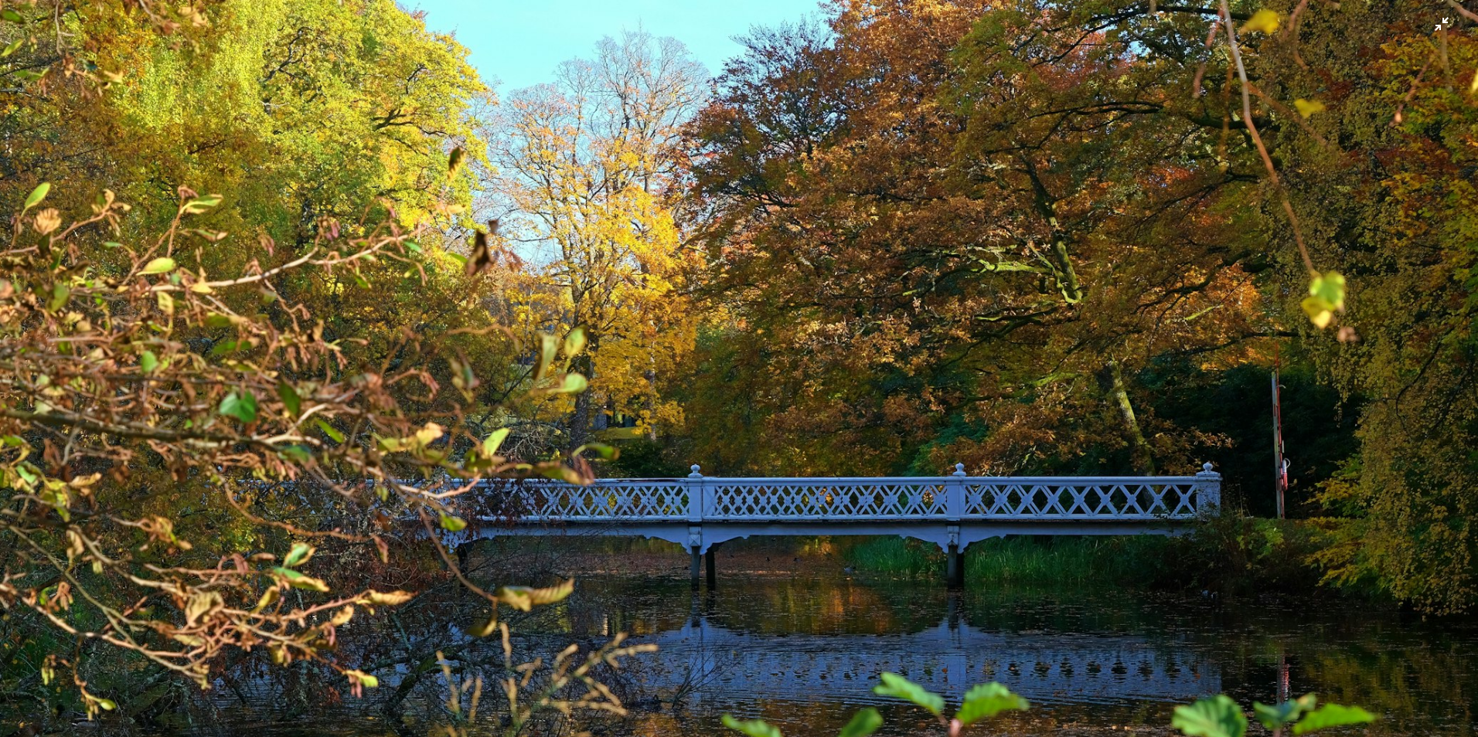
click at [904, 507] on img "Zoom out on this image" at bounding box center [738, 492] width 1479 height 986
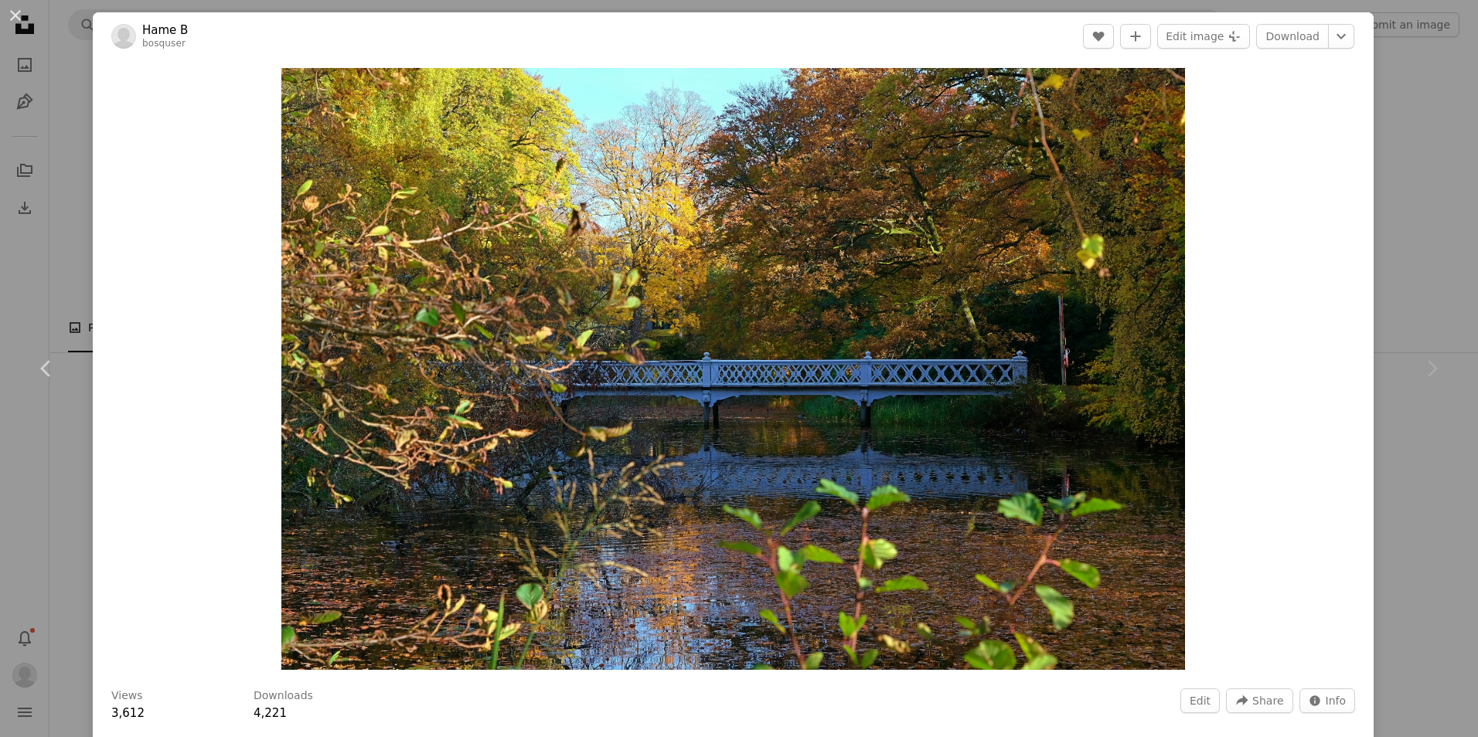
click at [1313, 482] on div "Zoom in" at bounding box center [733, 369] width 1281 height 618
click at [1404, 242] on div "An X shape Chevron left Chevron right Hame B bosquser Edit A heart A plus sign …" at bounding box center [739, 368] width 1478 height 737
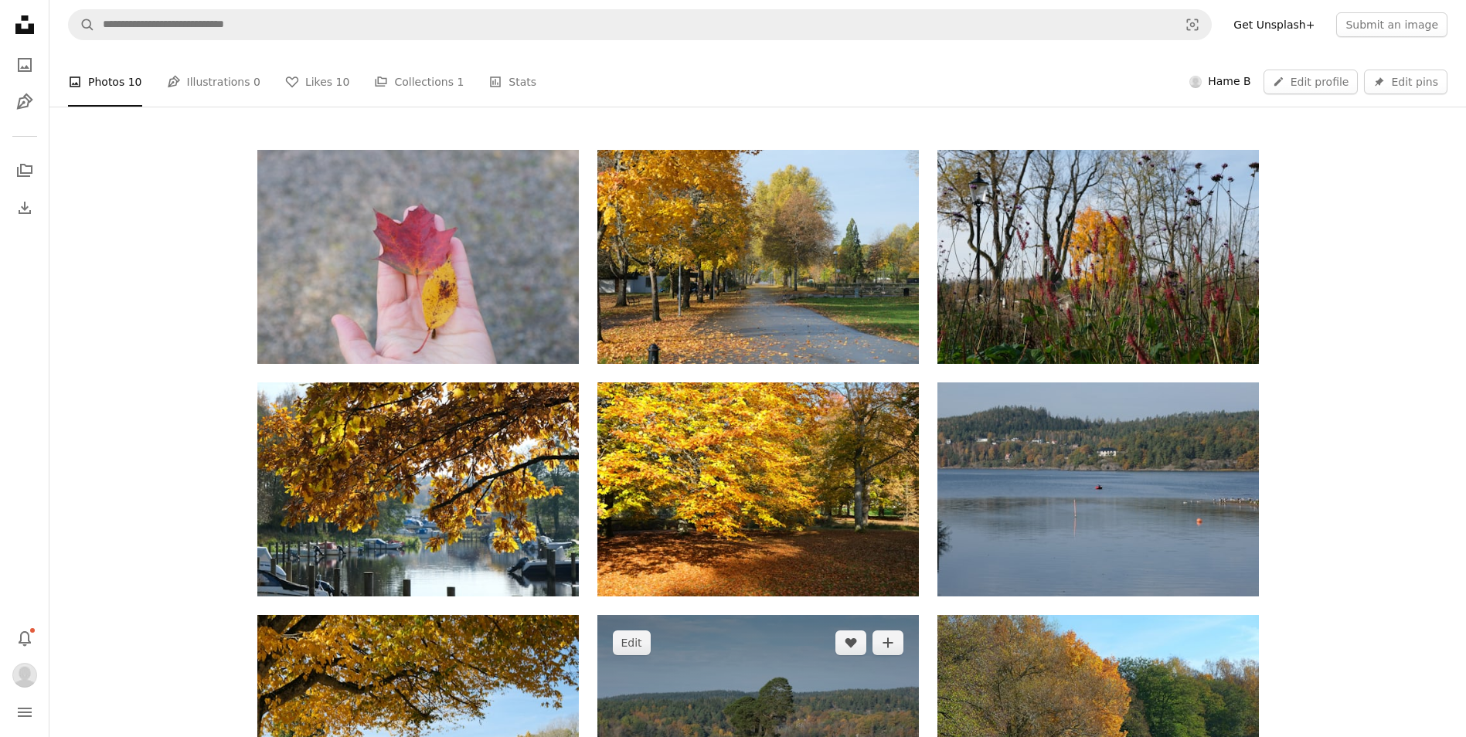
scroll to position [309, 0]
